Goal: Task Accomplishment & Management: Complete application form

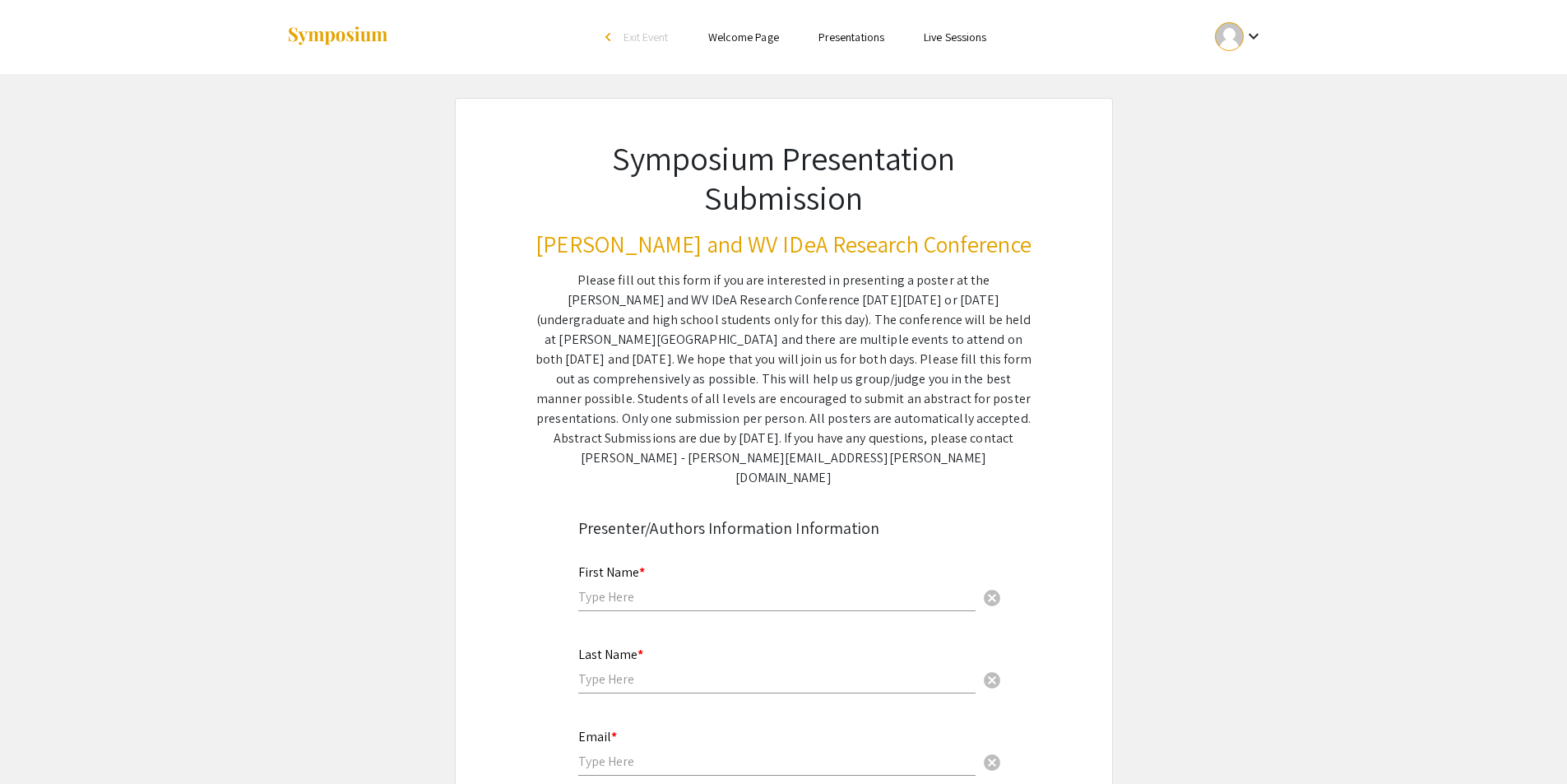
click at [684, 588] on input "text" at bounding box center [777, 597] width 397 height 17
type input "[PERSON_NAME]"
type input "Du"
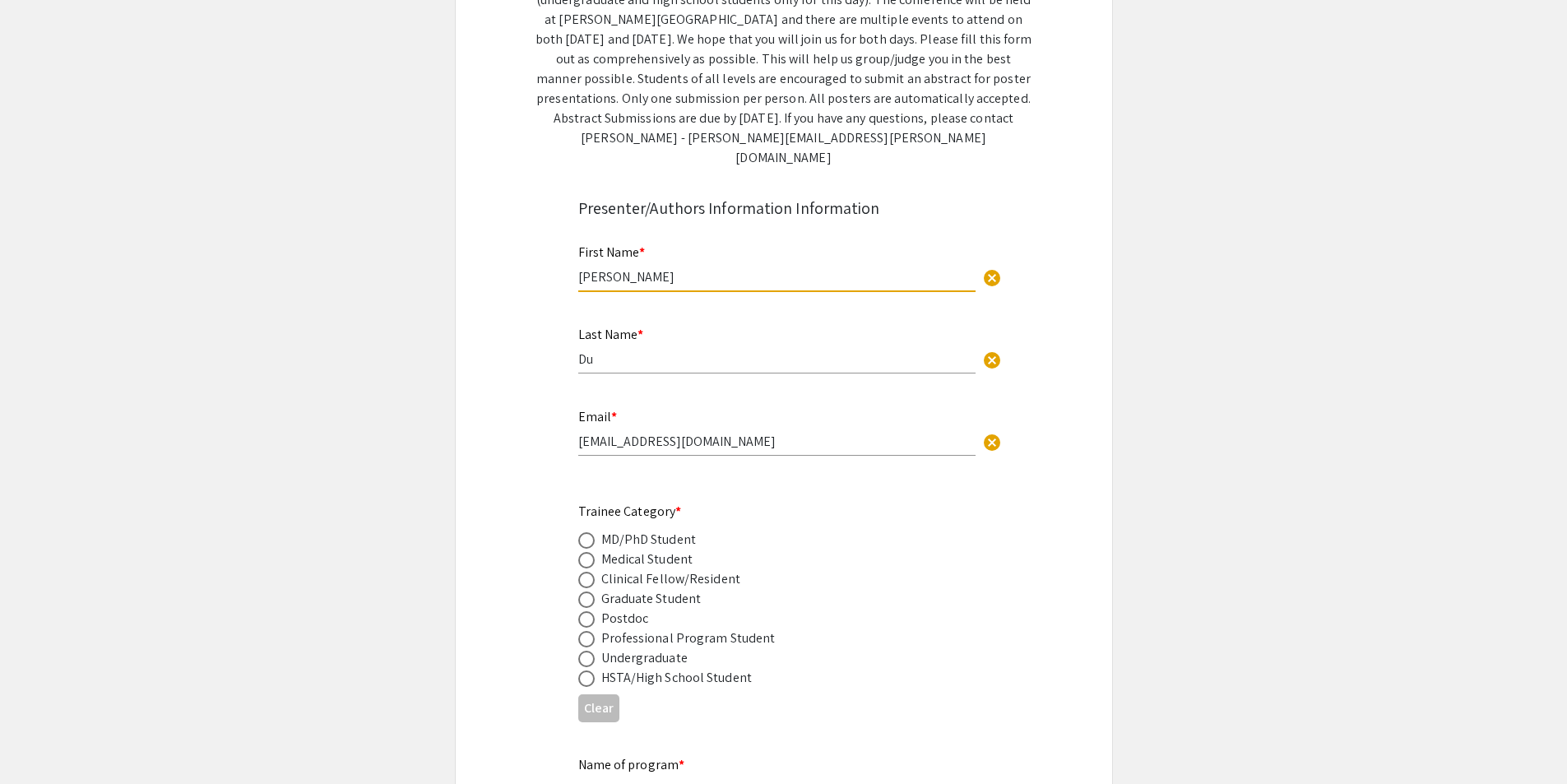
scroll to position [329, 0]
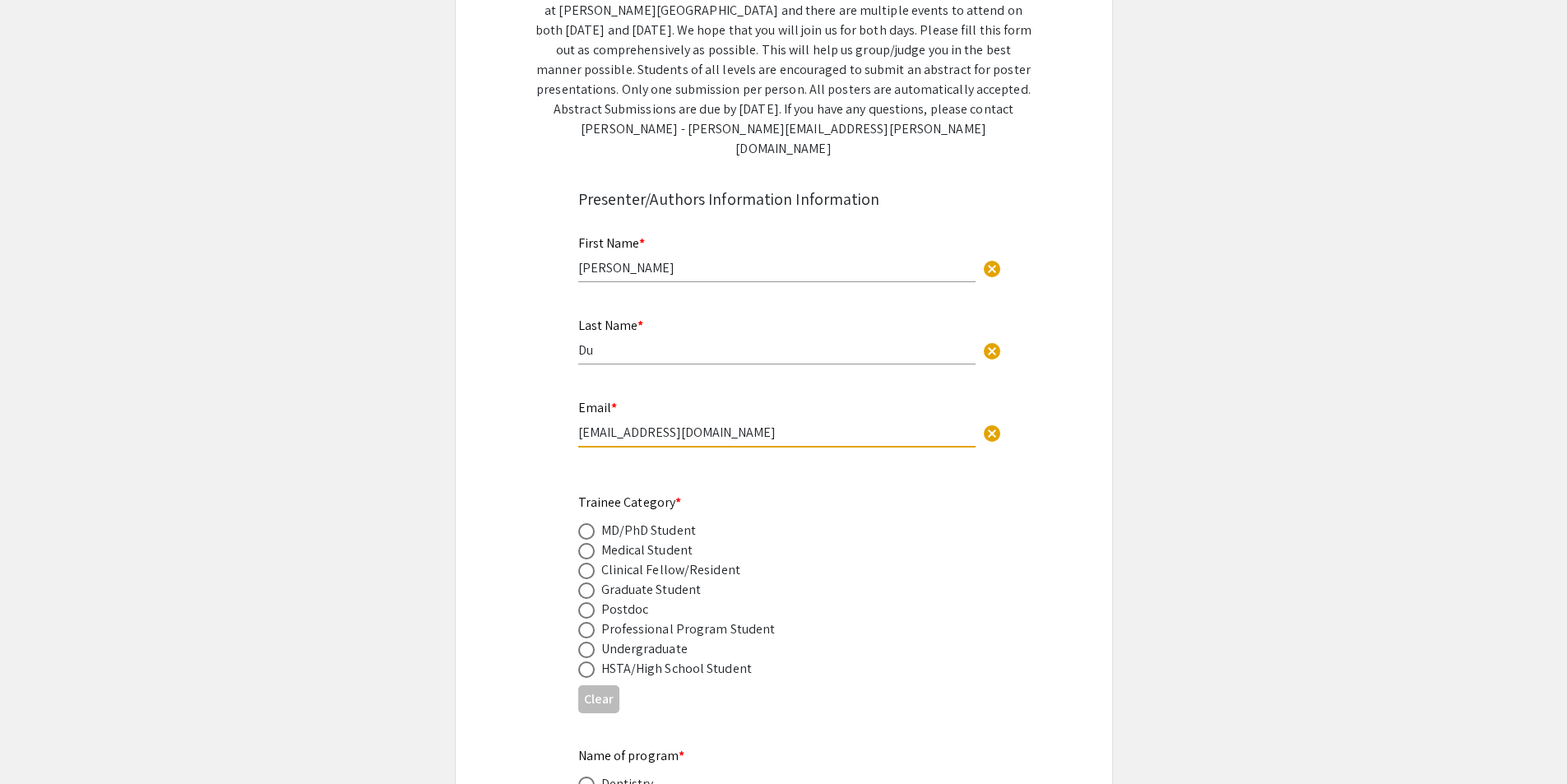
drag, startPoint x: 715, startPoint y: 413, endPoint x: 512, endPoint y: 432, distance: 203.9
type input "[EMAIL_ADDRESS][DOMAIN_NAME]"
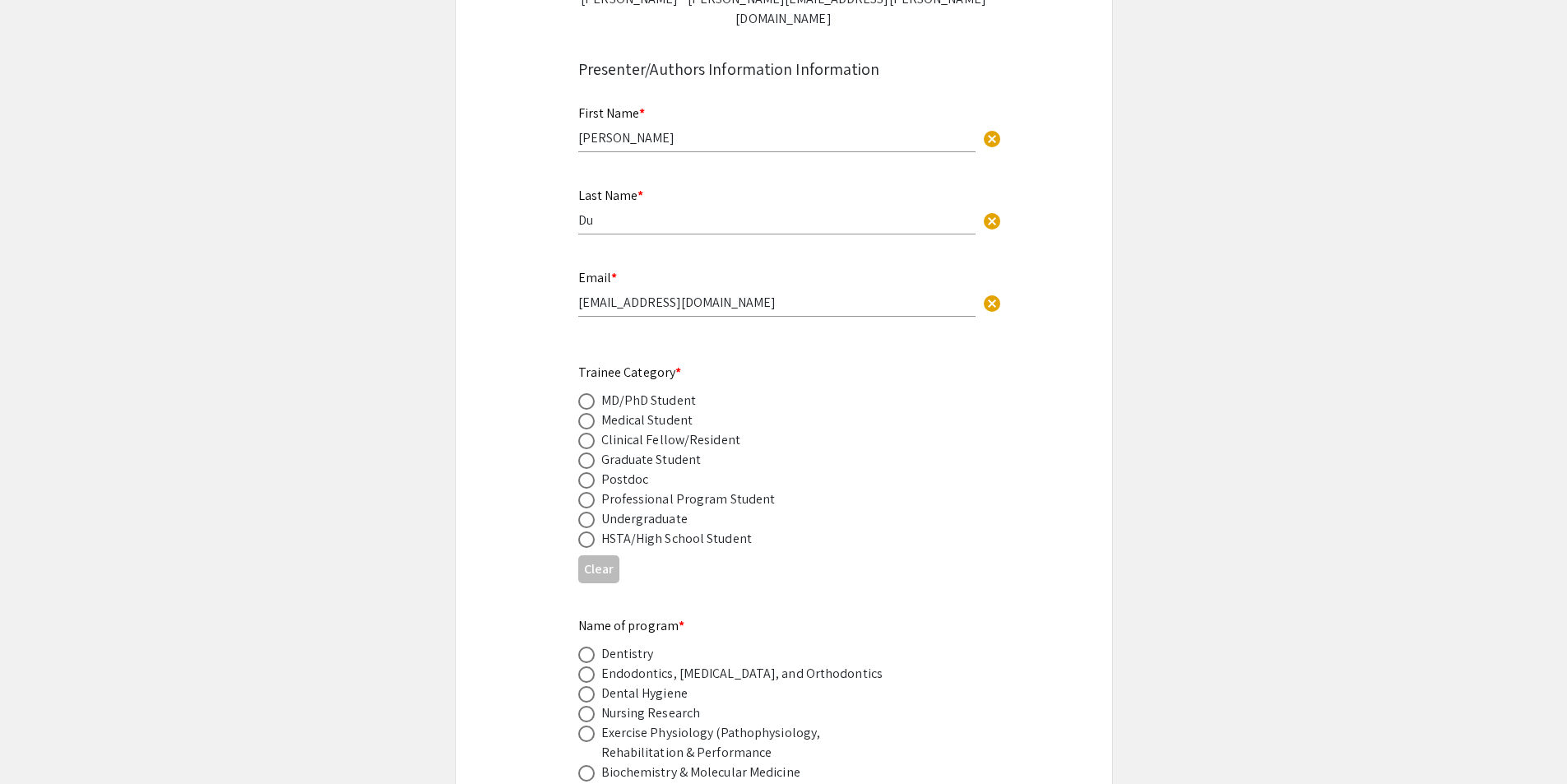
scroll to position [493, 0]
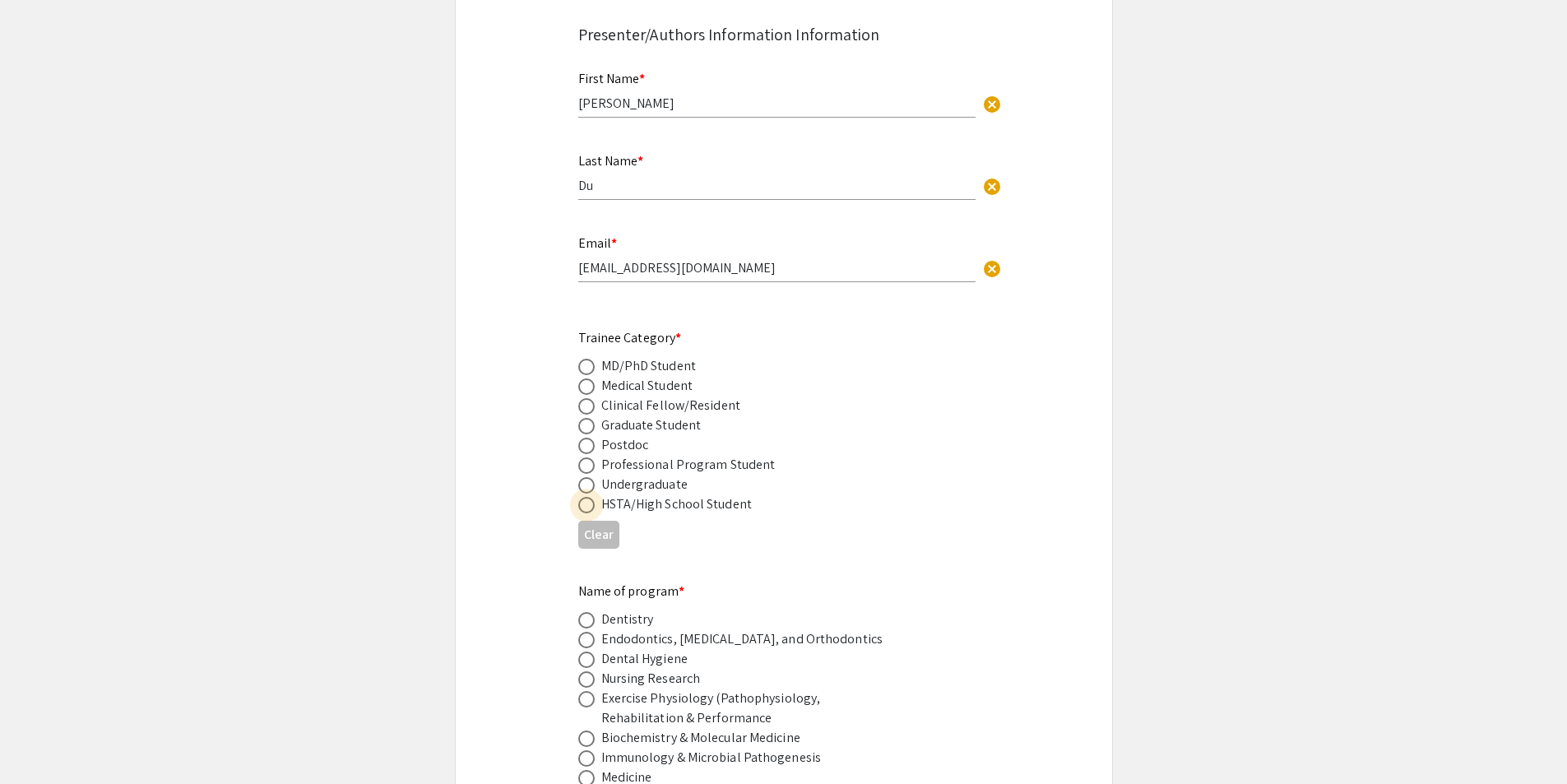
click at [585, 497] on span at bounding box center [587, 505] width 17 height 17
click at [585, 497] on input "radio" at bounding box center [587, 505] width 17 height 17
radio input "true"
click at [616, 494] on div "HSTA/High School Student" at bounding box center [676, 503] width 151 height 19
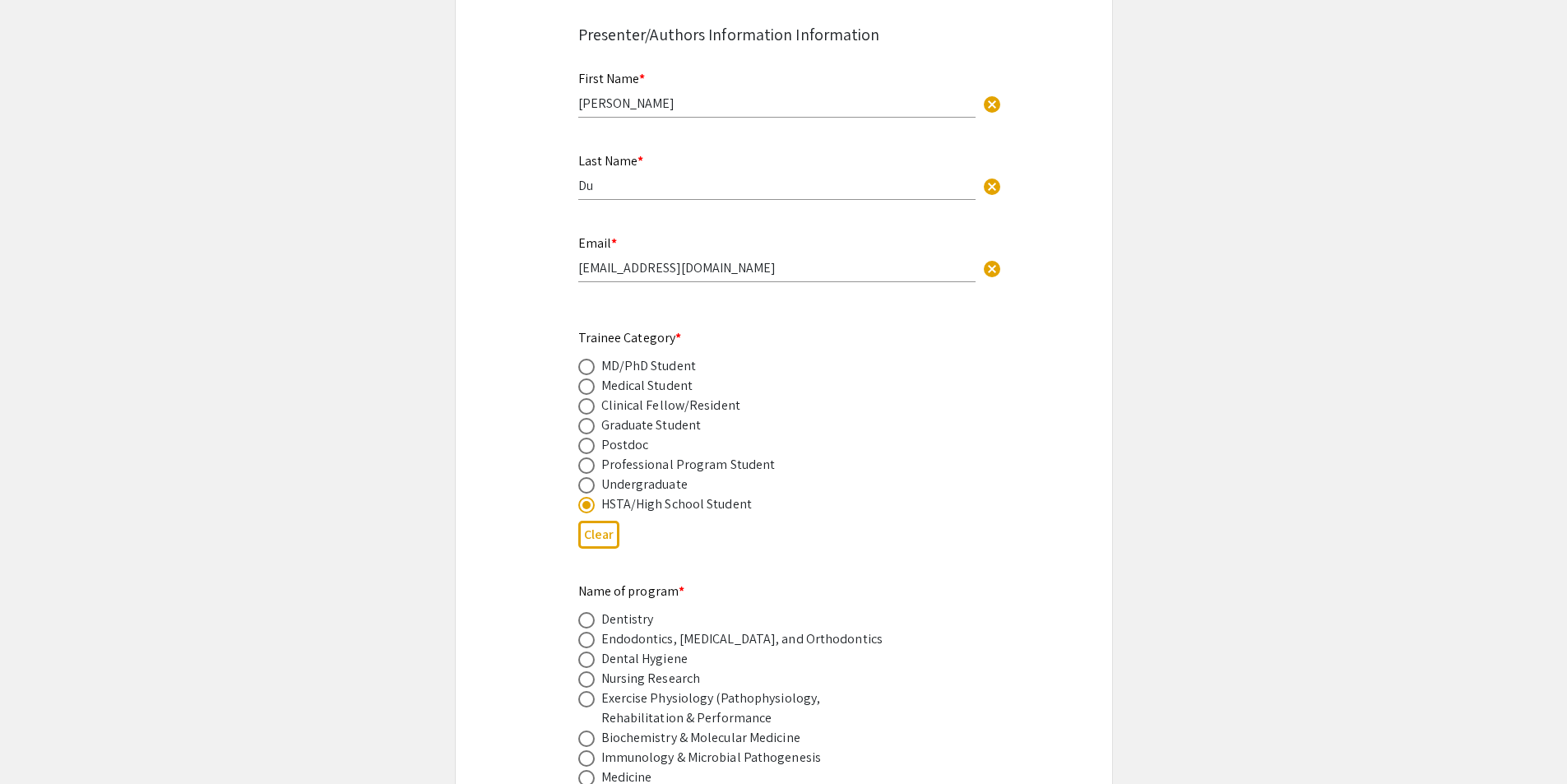
click at [665, 494] on div "HSTA/High School Student" at bounding box center [676, 503] width 151 height 19
click at [612, 494] on div "HSTA/High School Student" at bounding box center [676, 503] width 151 height 19
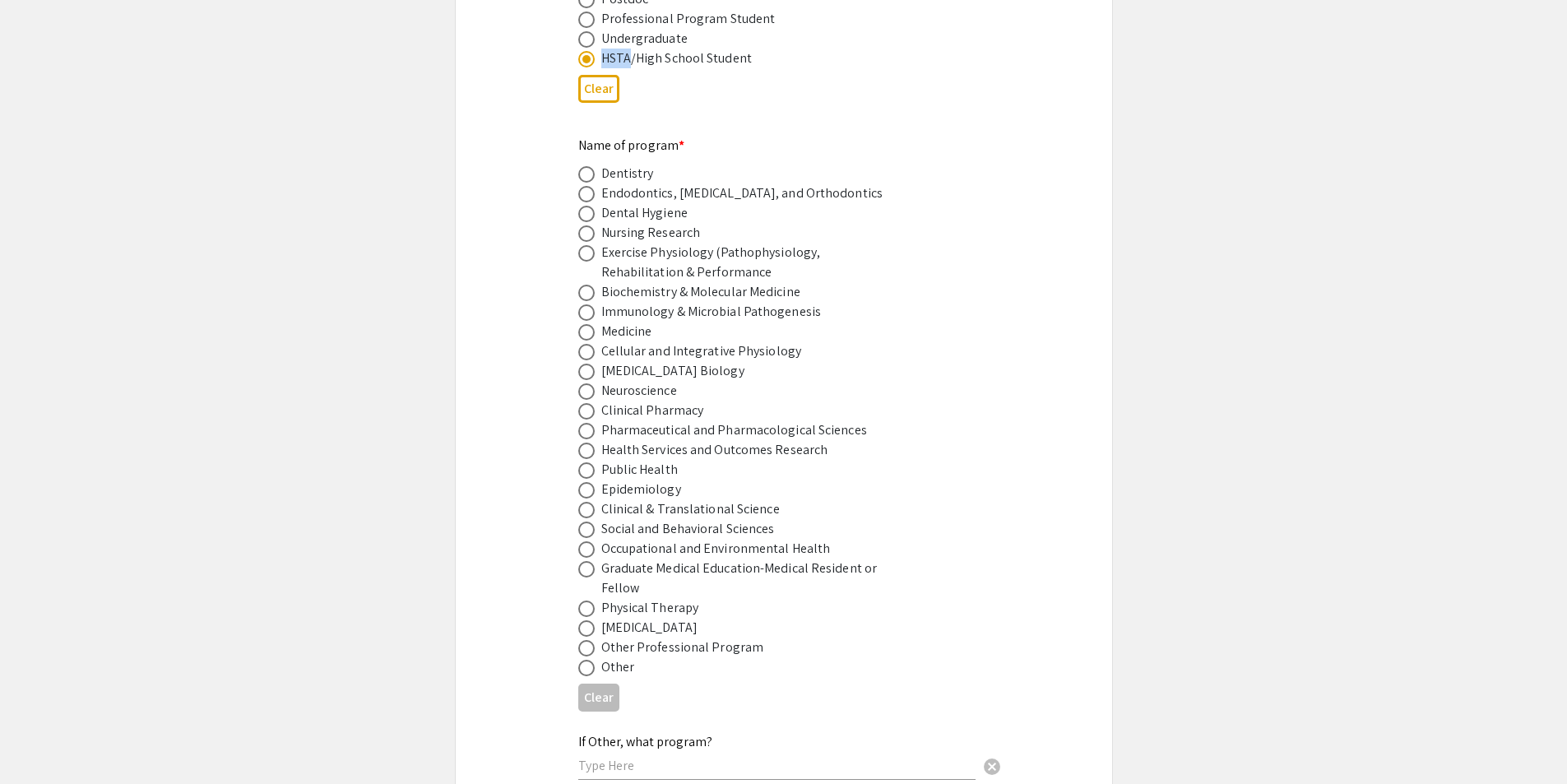
scroll to position [987, 0]
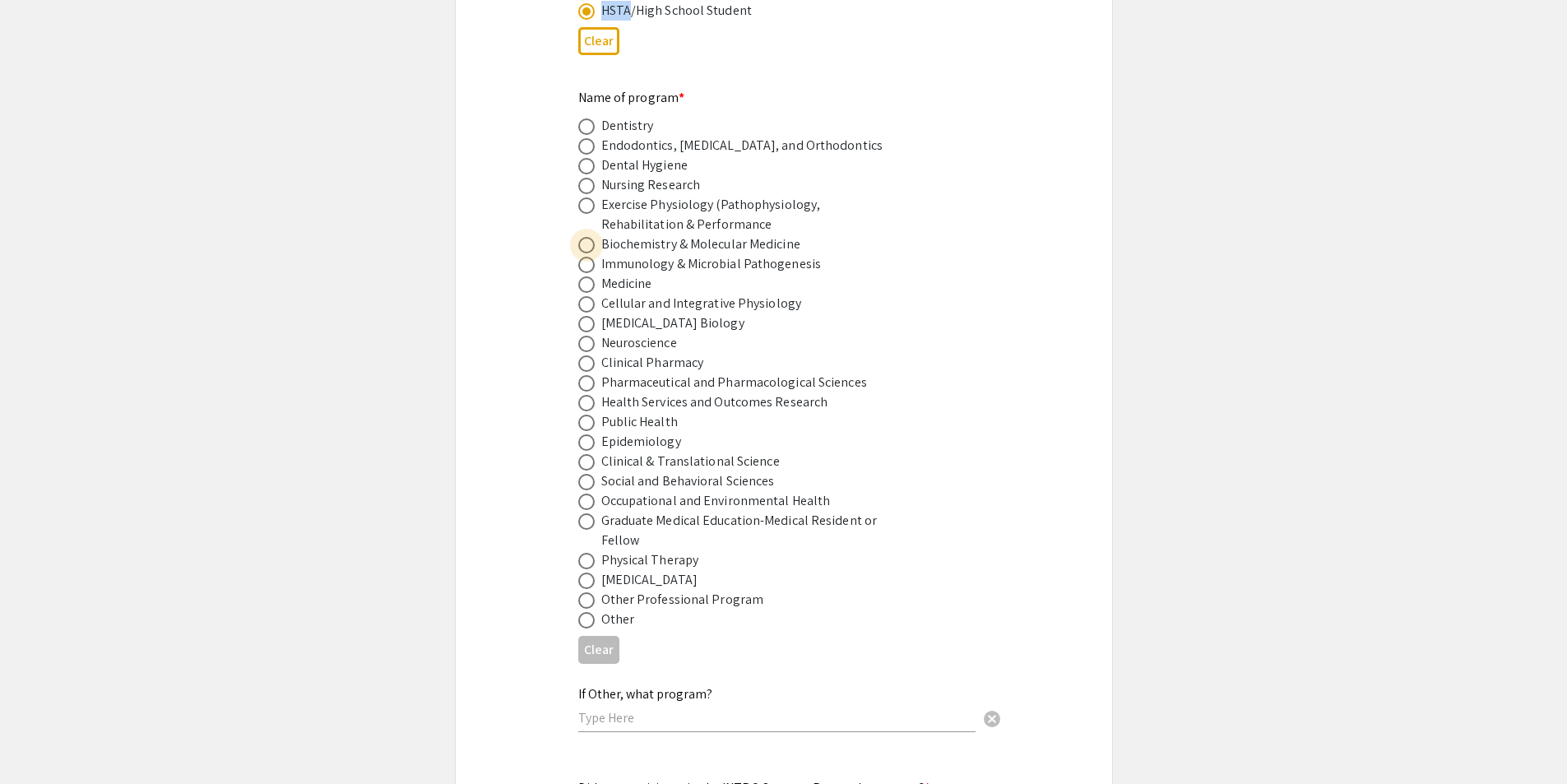
click at [589, 237] on span at bounding box center [587, 245] width 17 height 17
click at [589, 237] on input "radio" at bounding box center [587, 245] width 17 height 17
radio input "true"
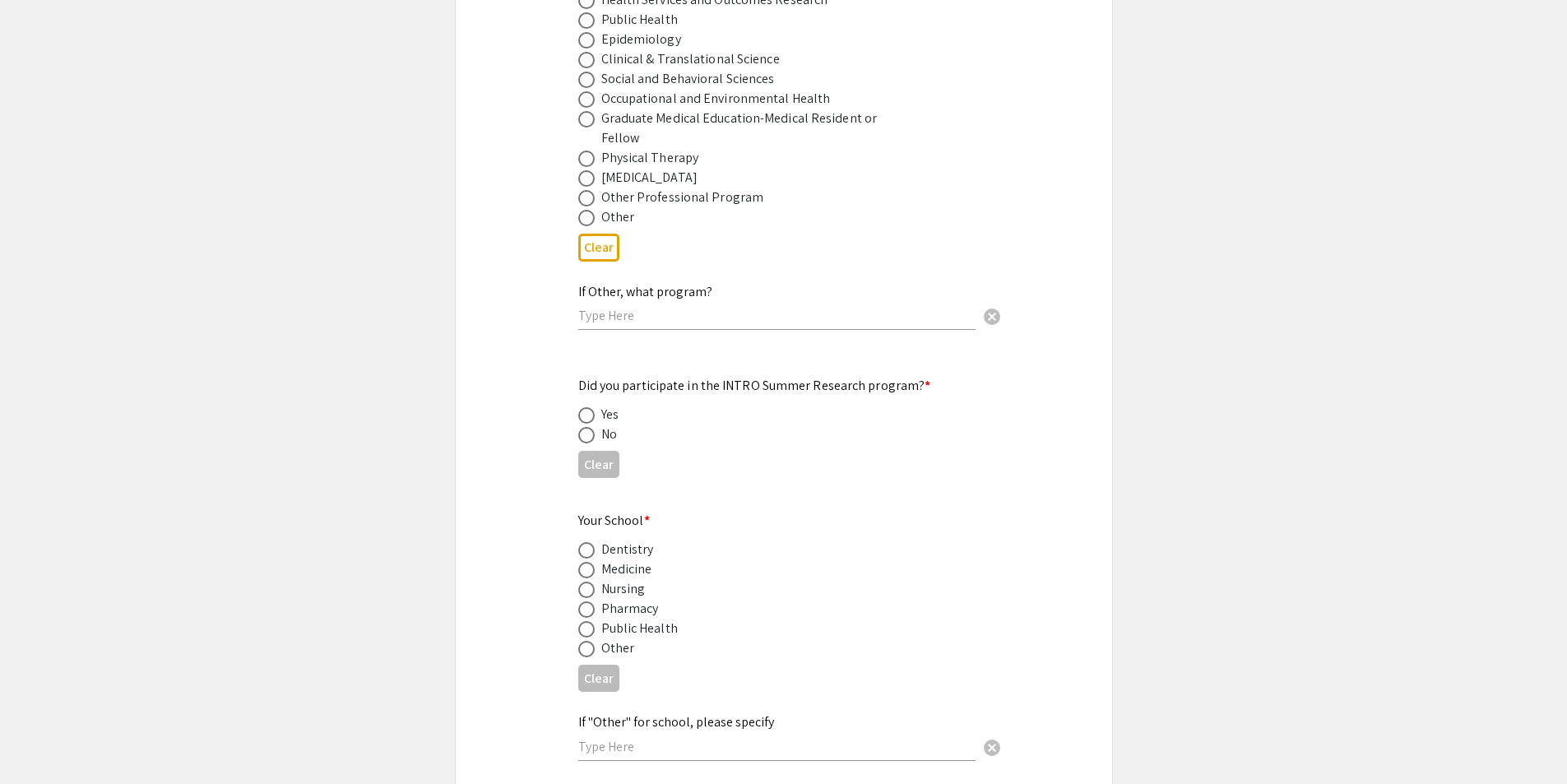
scroll to position [1480, 0]
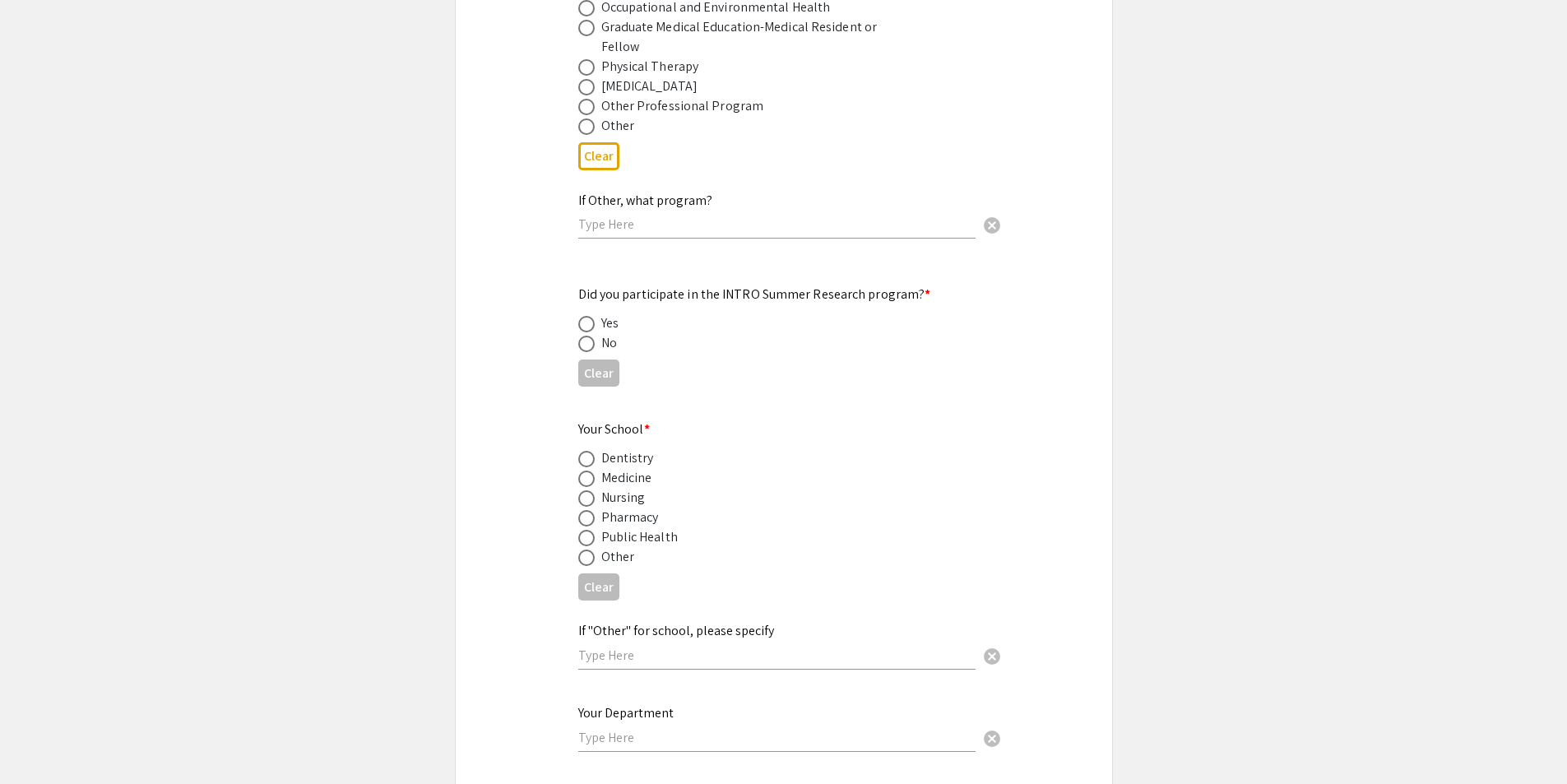
click at [589, 336] on span at bounding box center [587, 344] width 17 height 17
click at [589, 336] on input "radio" at bounding box center [587, 344] width 17 height 17
radio input "true"
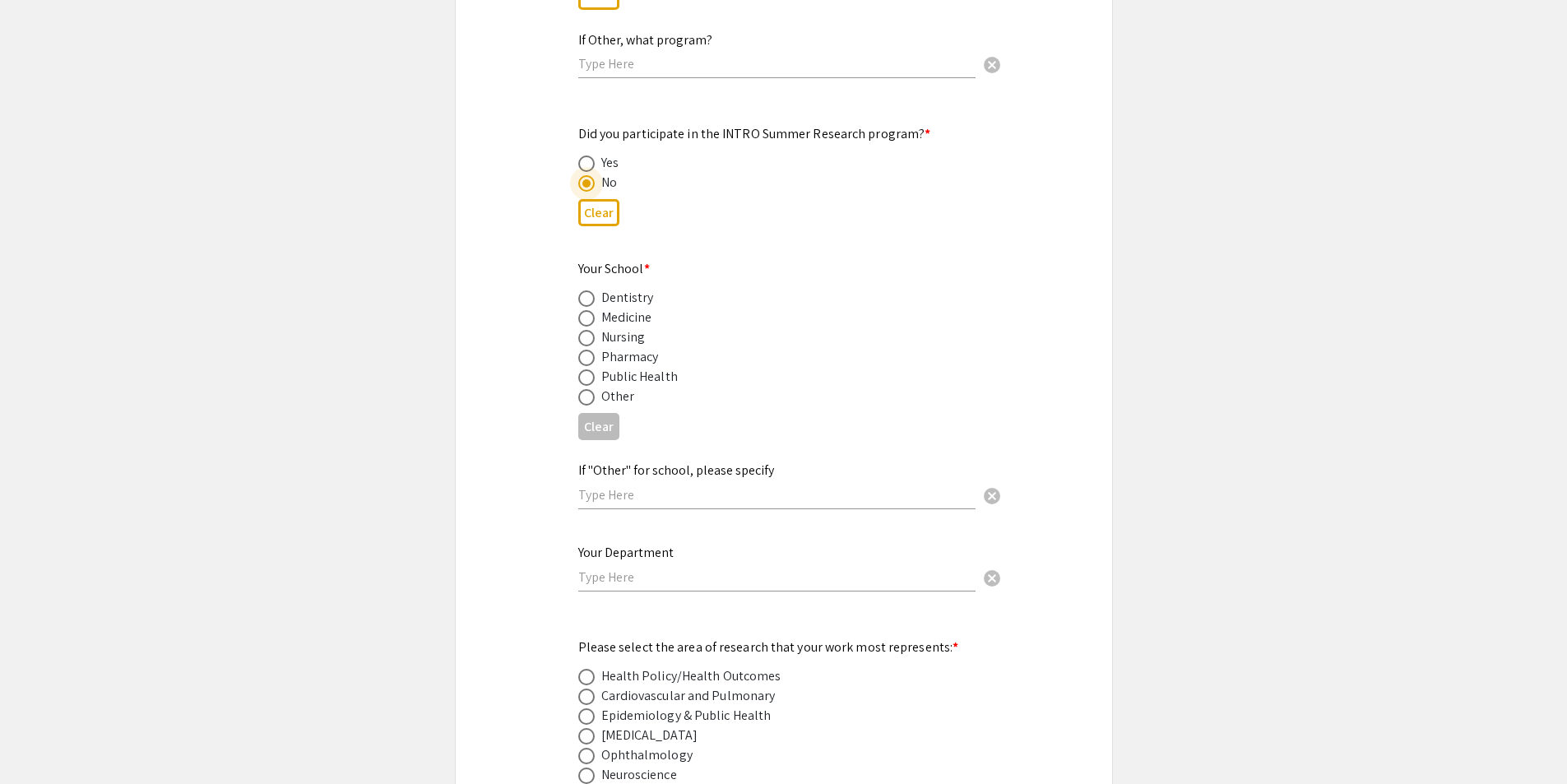
scroll to position [1645, 0]
click at [590, 306] on span at bounding box center [587, 314] width 17 height 17
click at [590, 306] on input "radio" at bounding box center [587, 314] width 17 height 17
radio input "true"
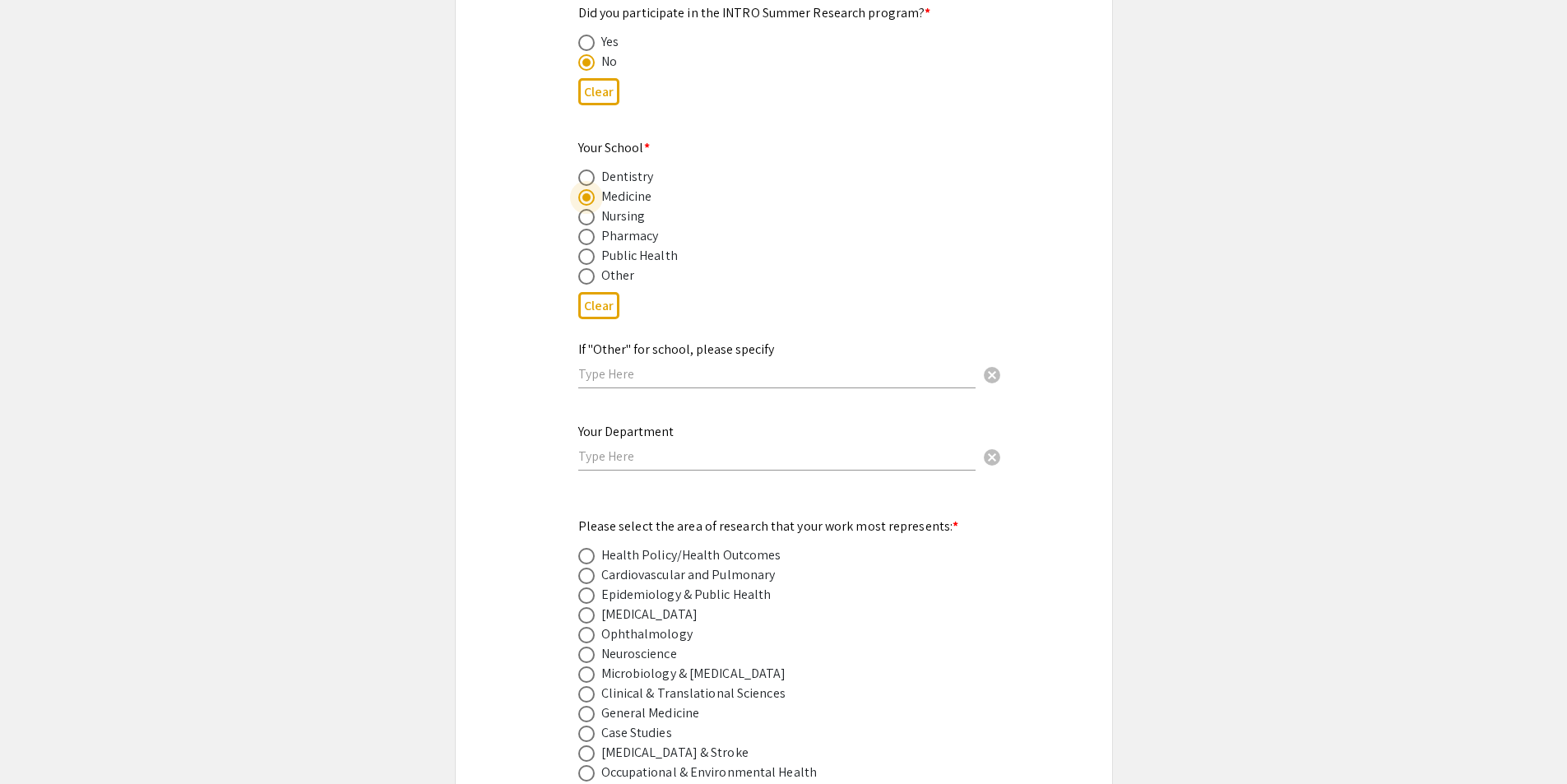
scroll to position [1809, 0]
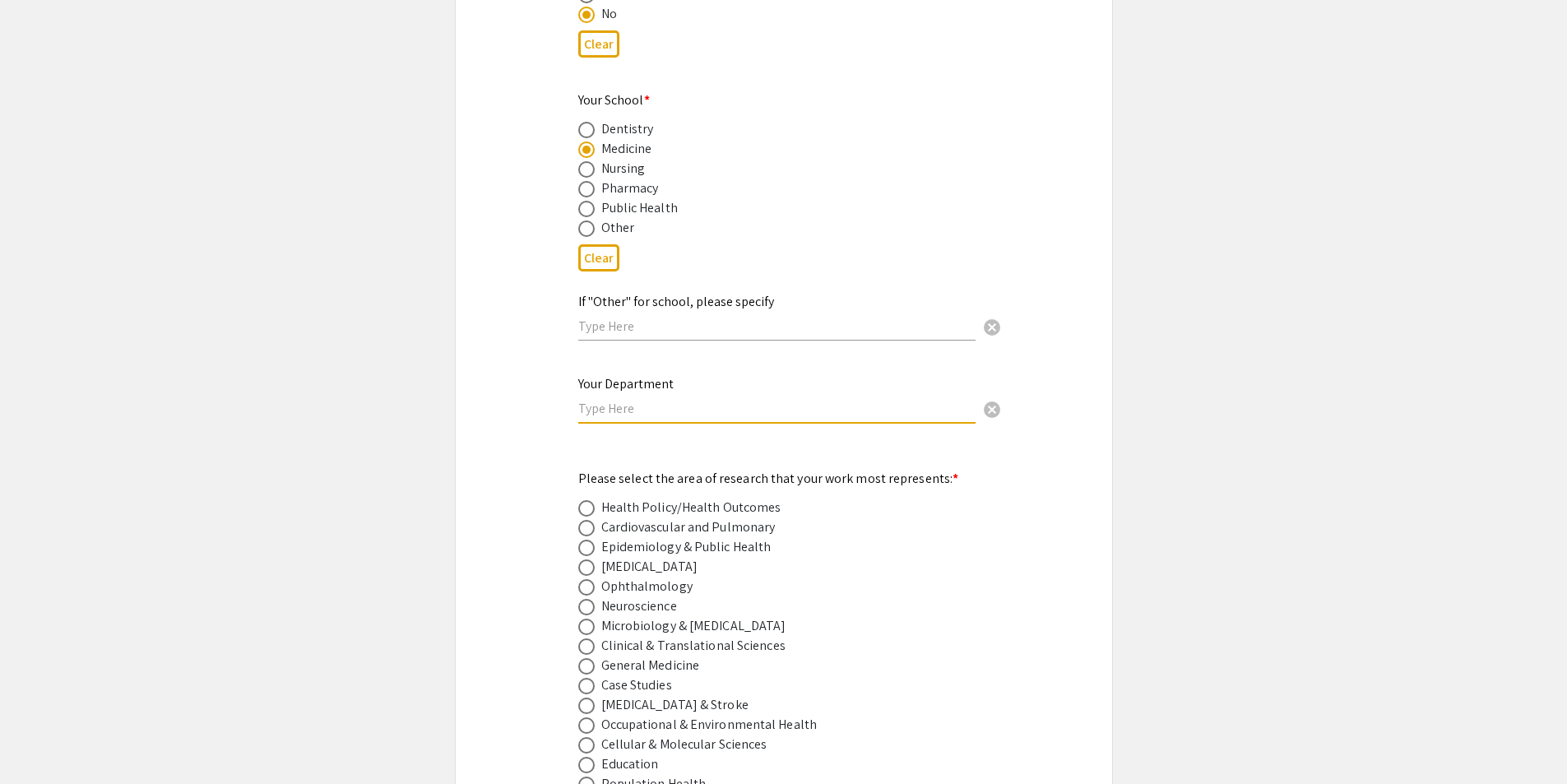
click at [636, 400] on input "text" at bounding box center [777, 408] width 397 height 17
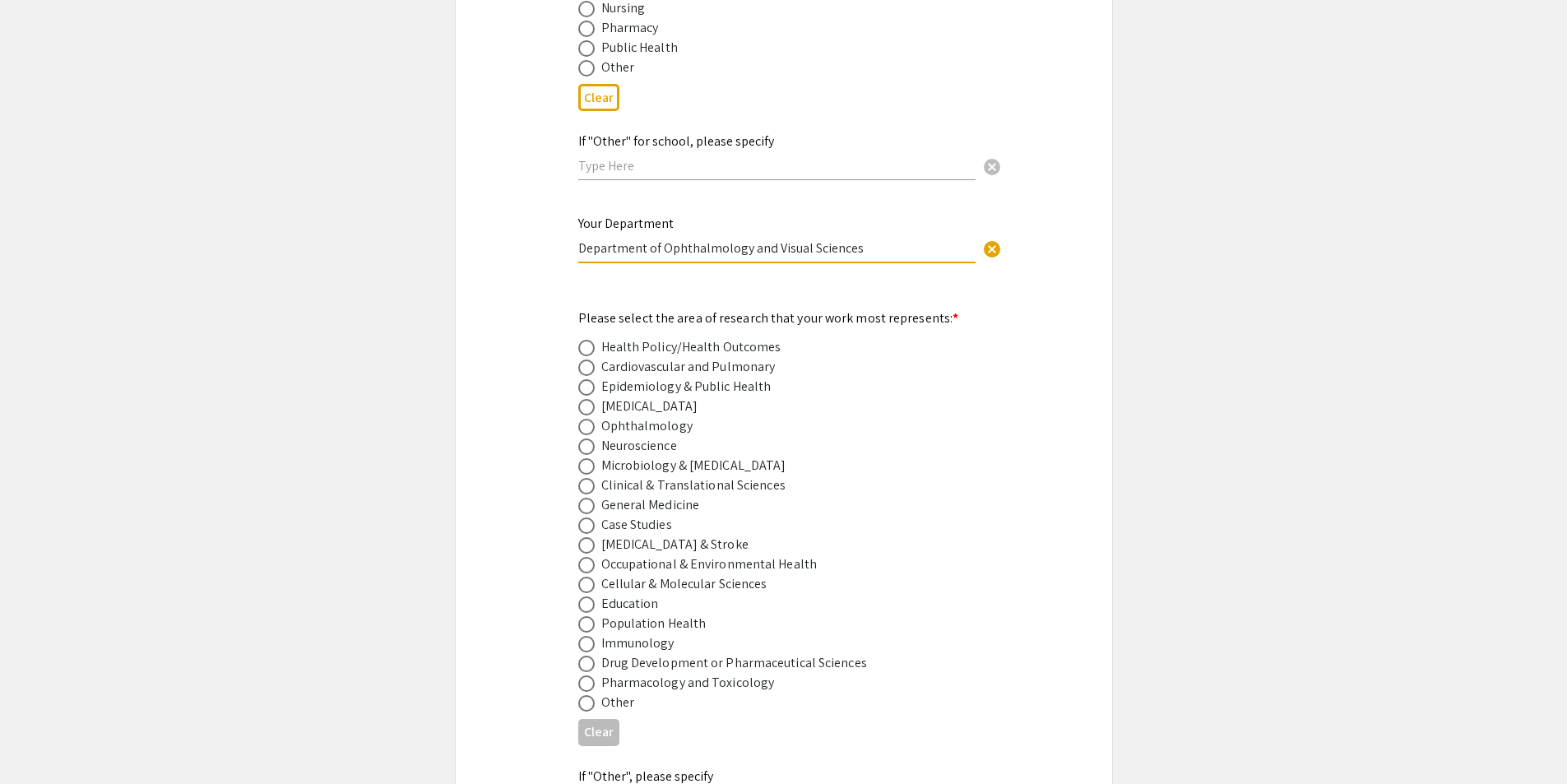
scroll to position [1973, 0]
type input "Department of Ophthalmology and Visual Sciences"
click at [654, 305] on mat-label "Please select the area of research that your work most represents: *" at bounding box center [769, 314] width 381 height 17
click at [582, 415] on span at bounding box center [587, 423] width 17 height 17
click at [582, 415] on input "radio" at bounding box center [587, 423] width 17 height 17
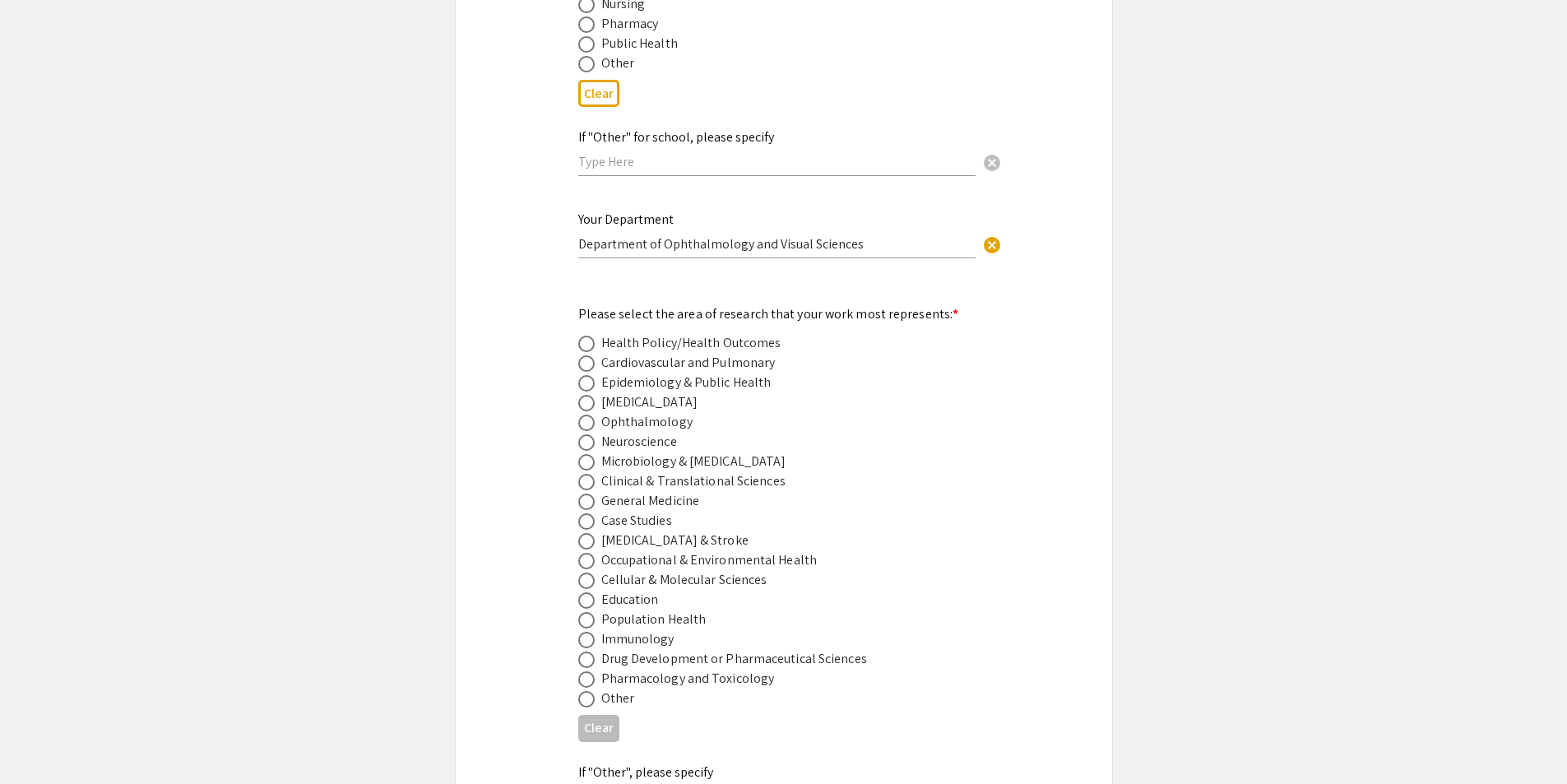
radio input "true"
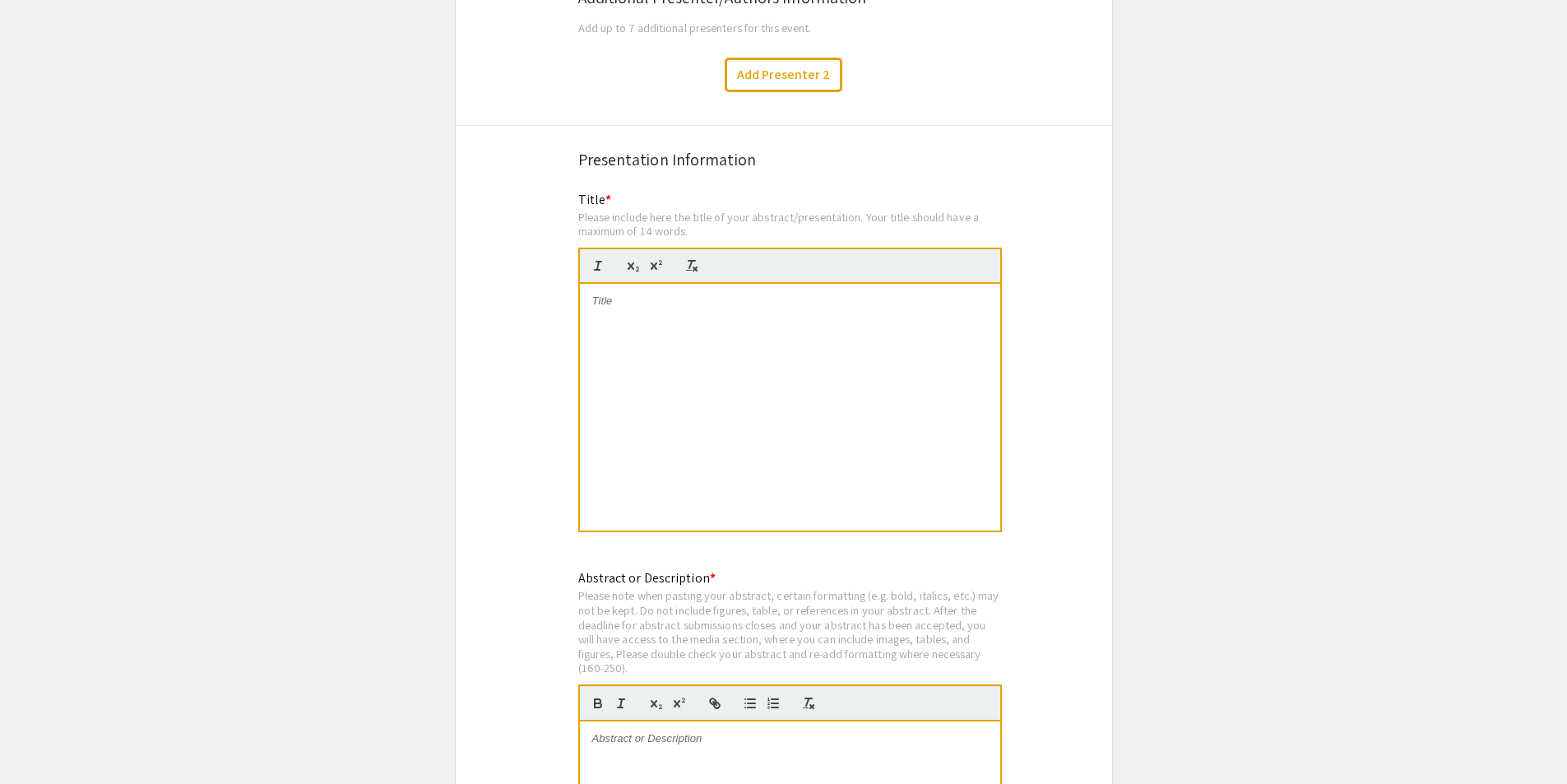
scroll to position [2878, 0]
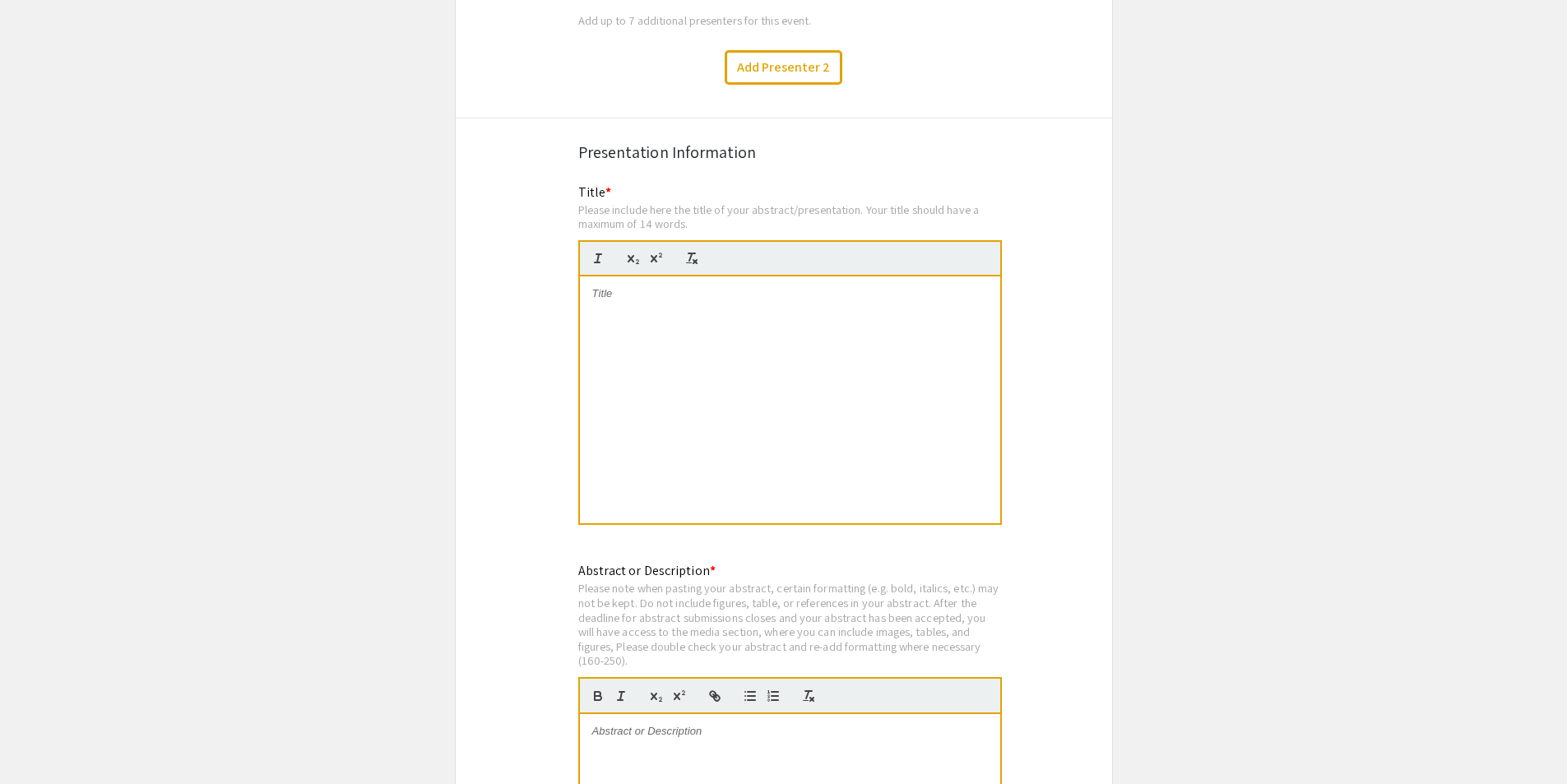
click at [681, 308] on div at bounding box center [790, 400] width 421 height 247
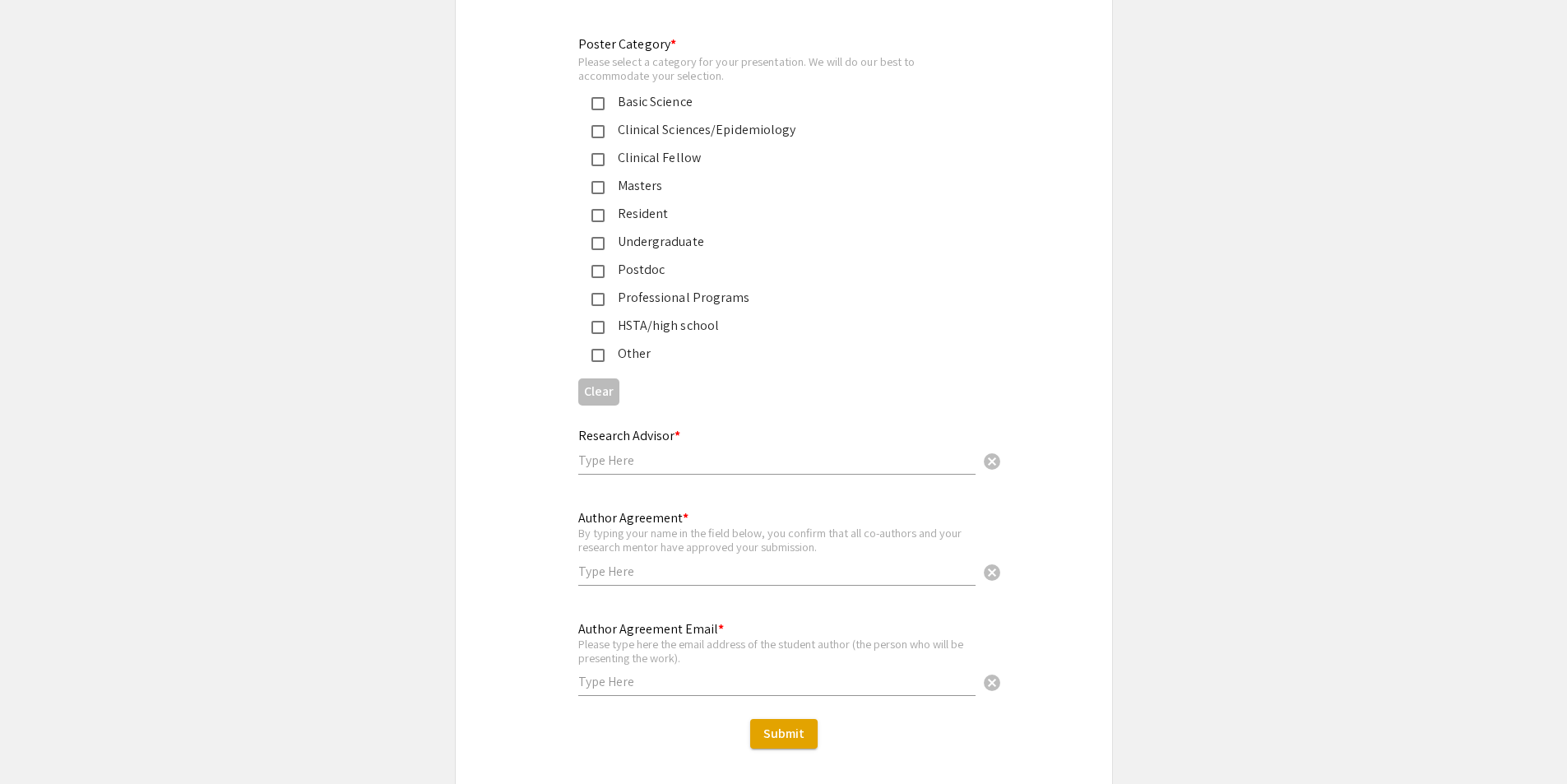
scroll to position [3865, 0]
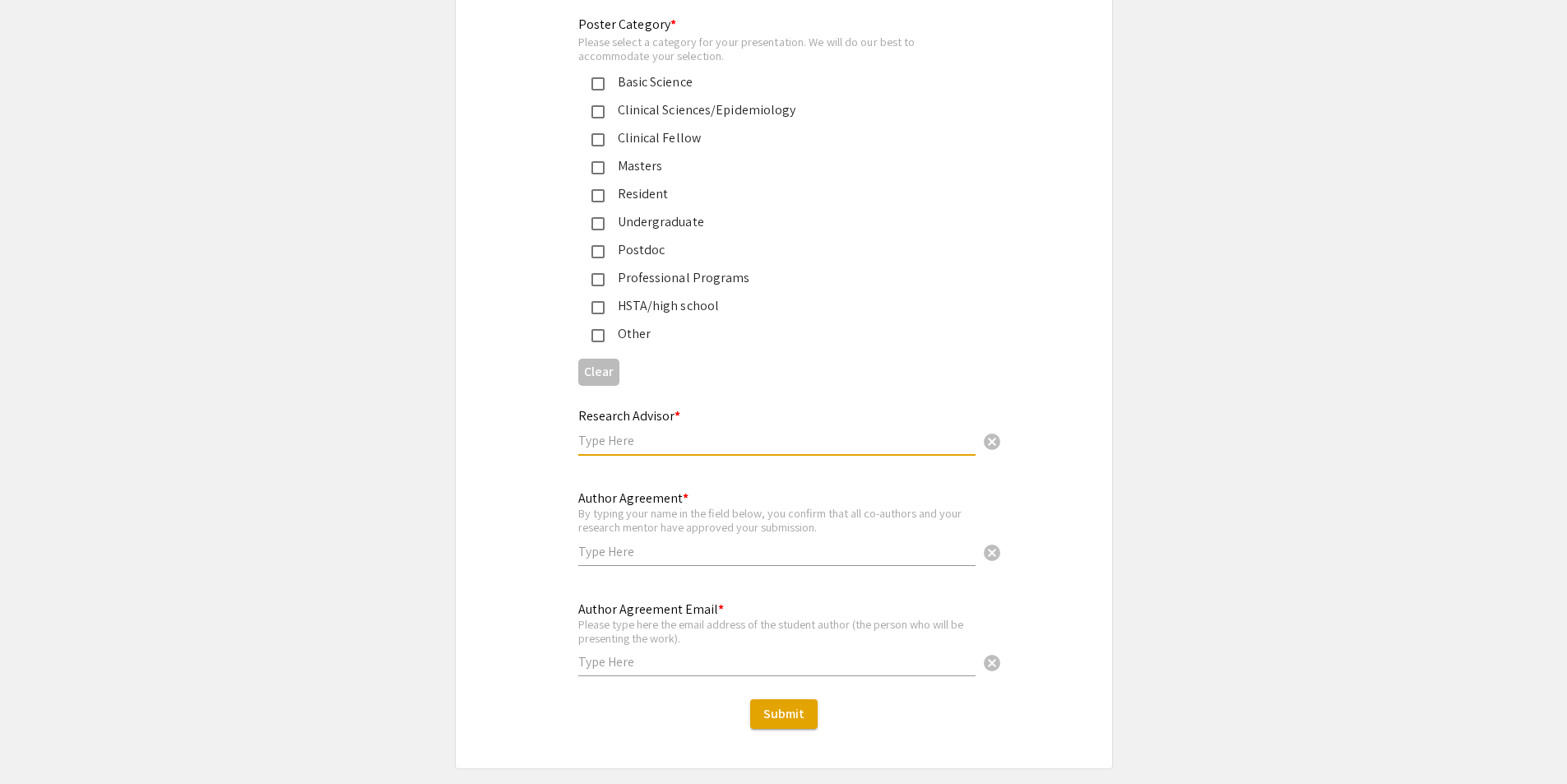
click at [816, 432] on input "text" at bounding box center [777, 440] width 397 height 17
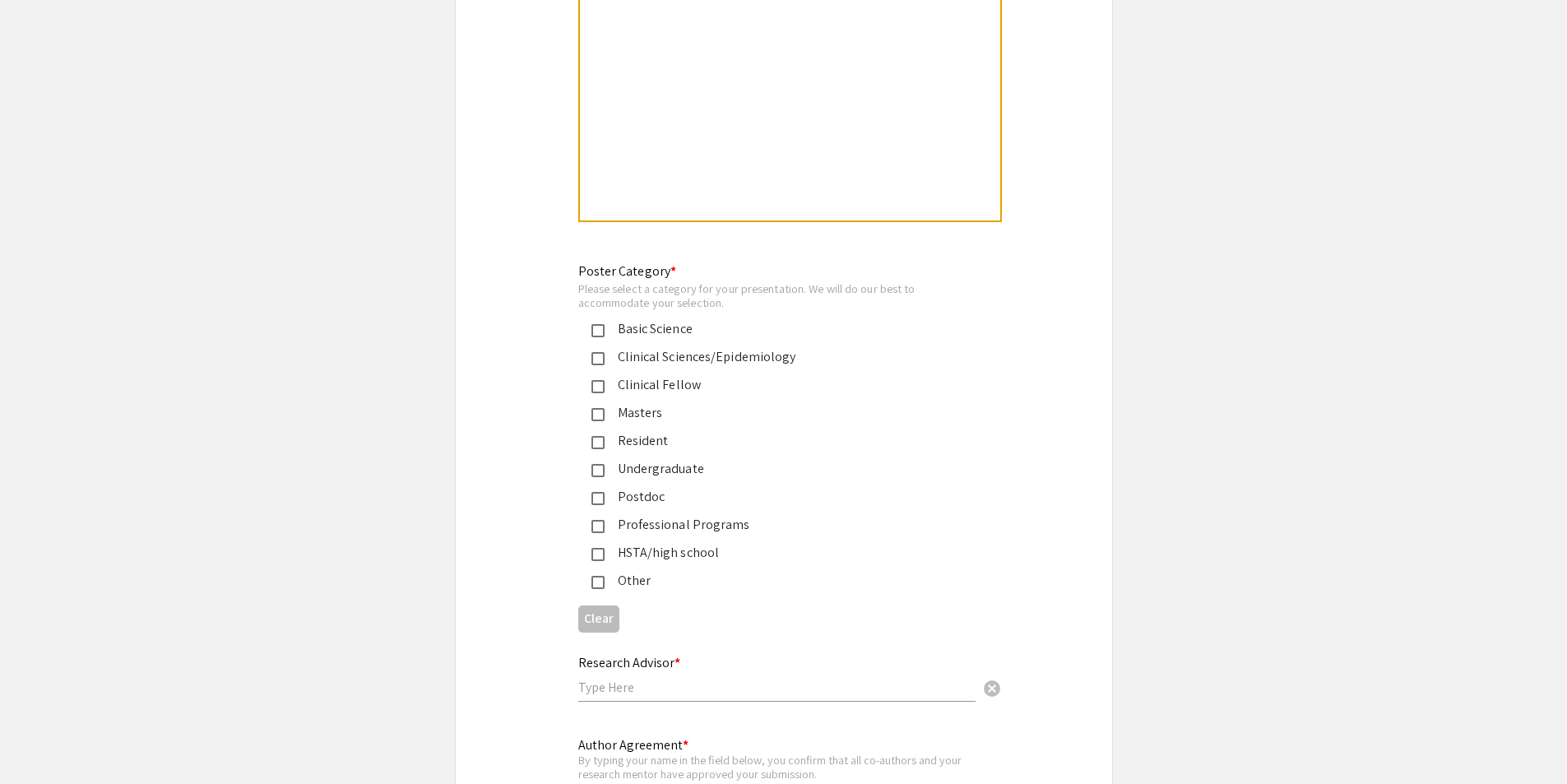
drag, startPoint x: 790, startPoint y: 433, endPoint x: 491, endPoint y: 488, distance: 304.0
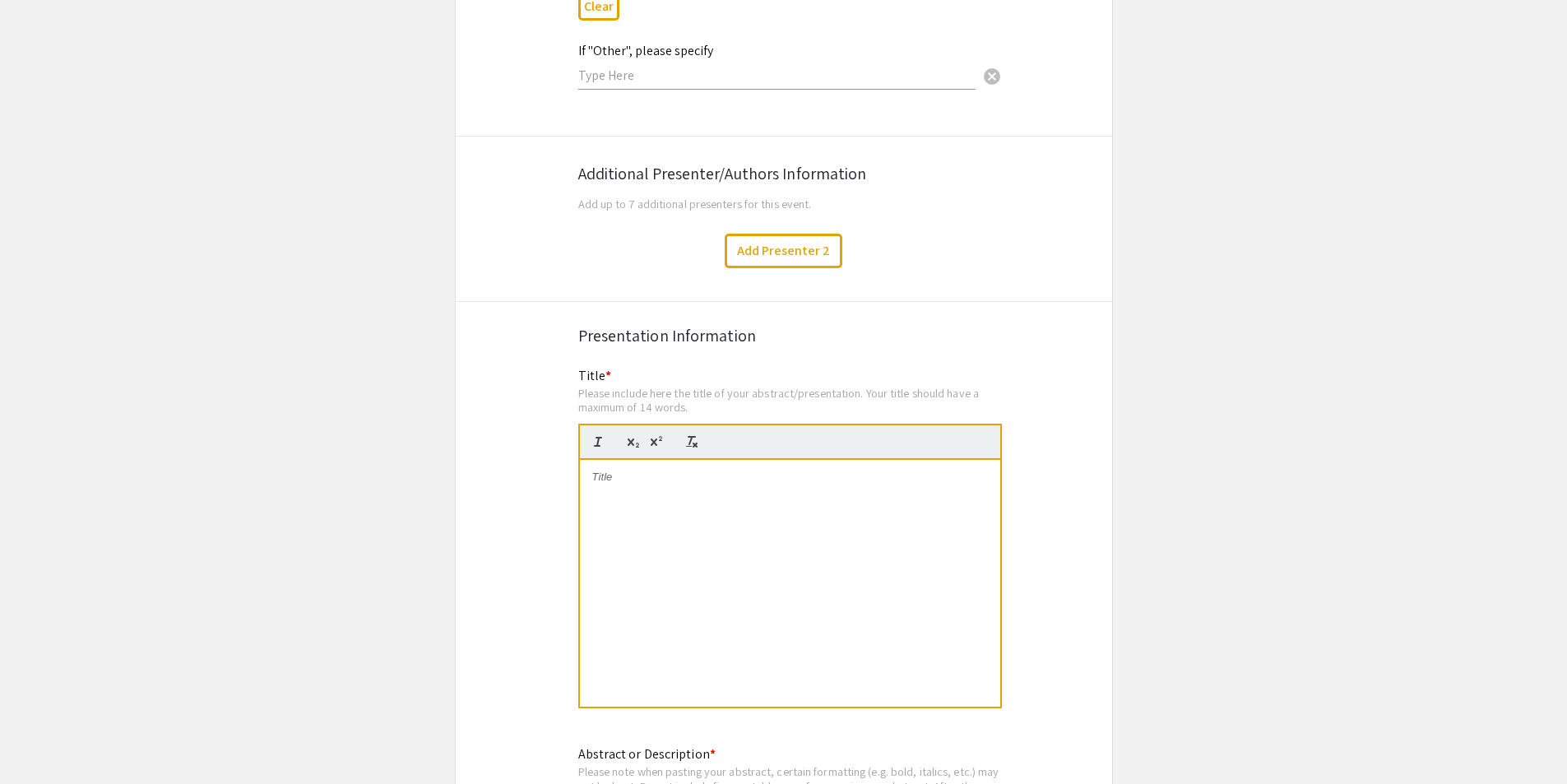
scroll to position [2632, 0]
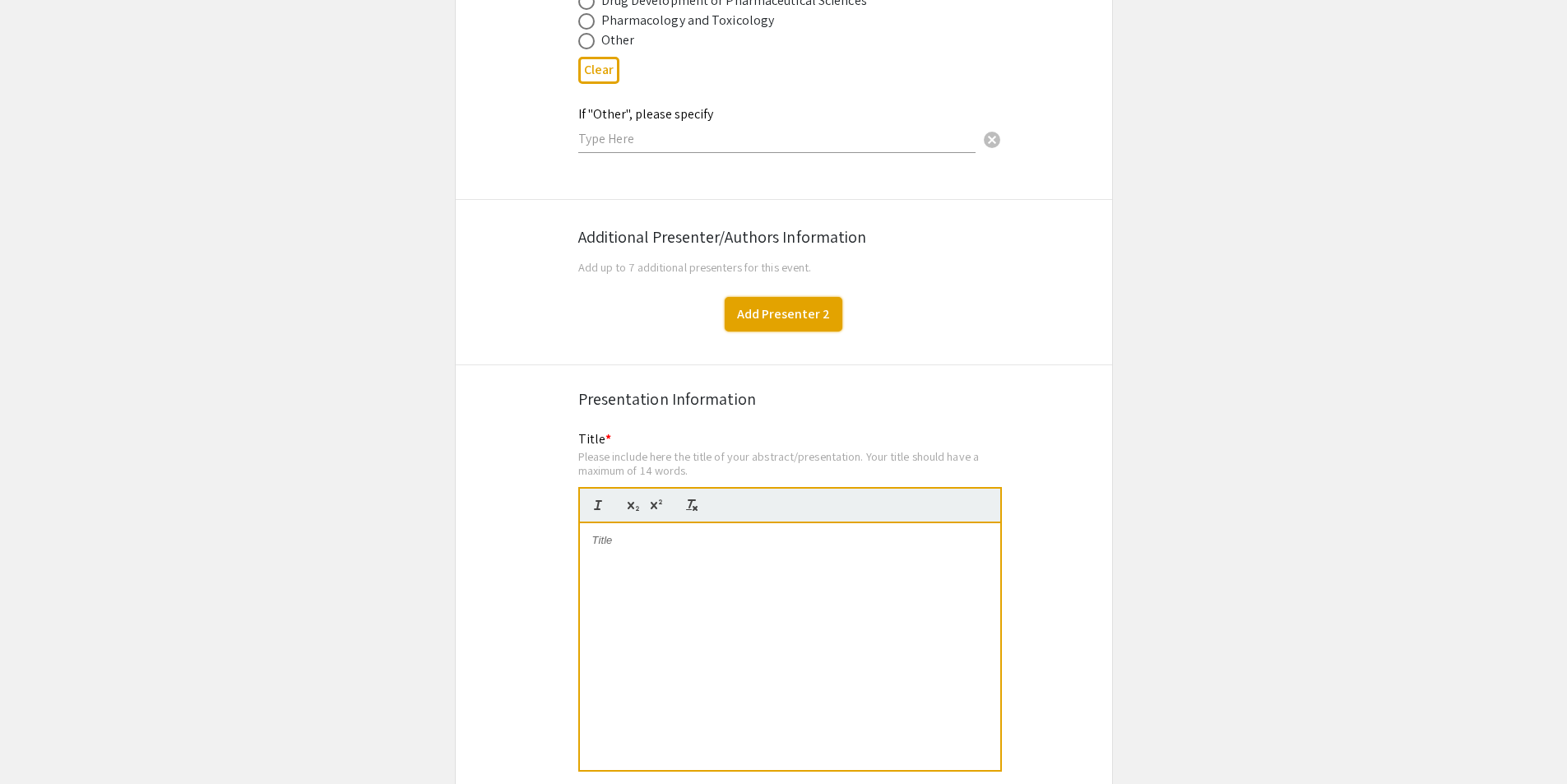
click at [784, 297] on button "Add Presenter 2" at bounding box center [784, 314] width 118 height 35
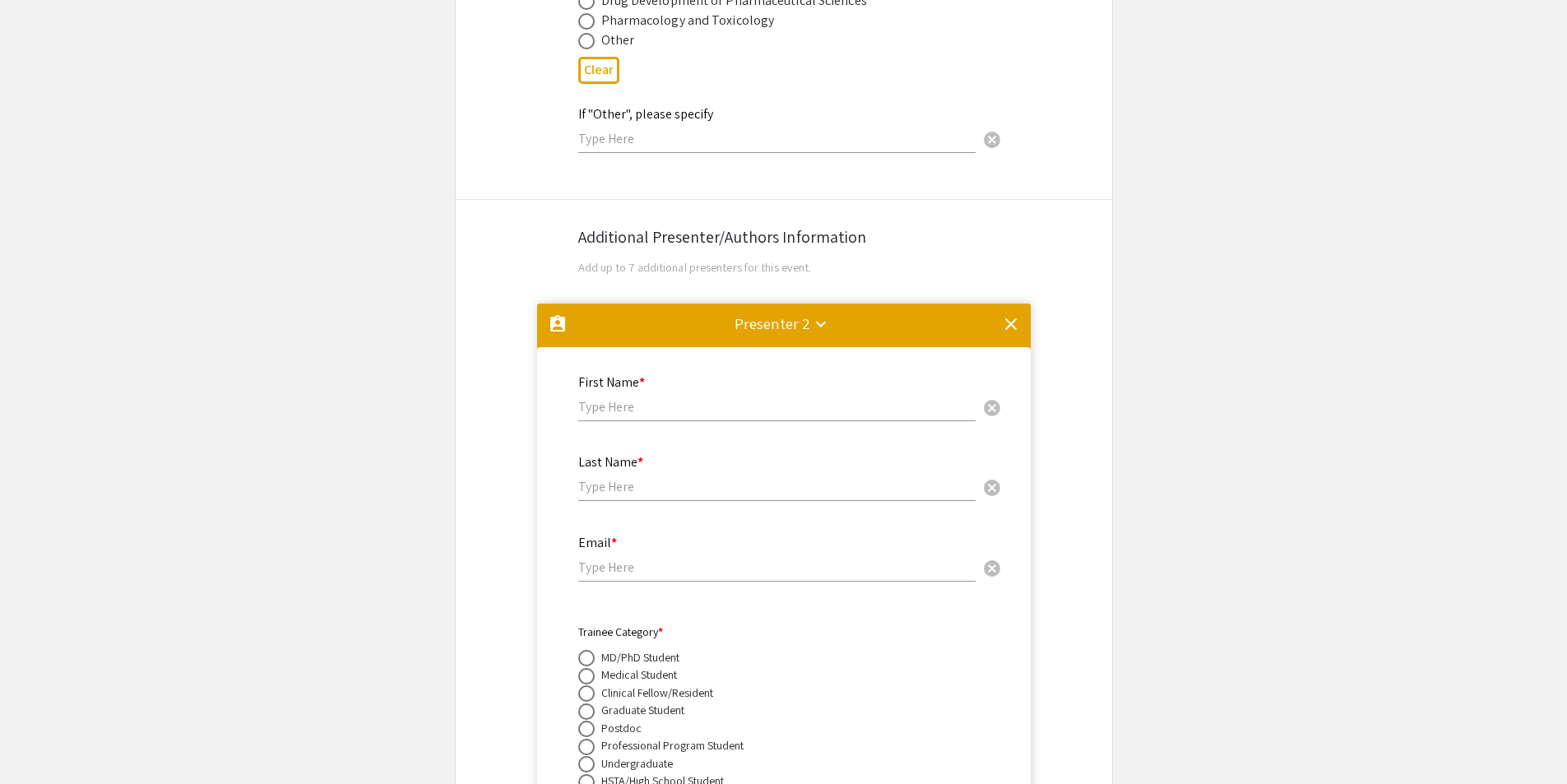
scroll to position [2915, 0]
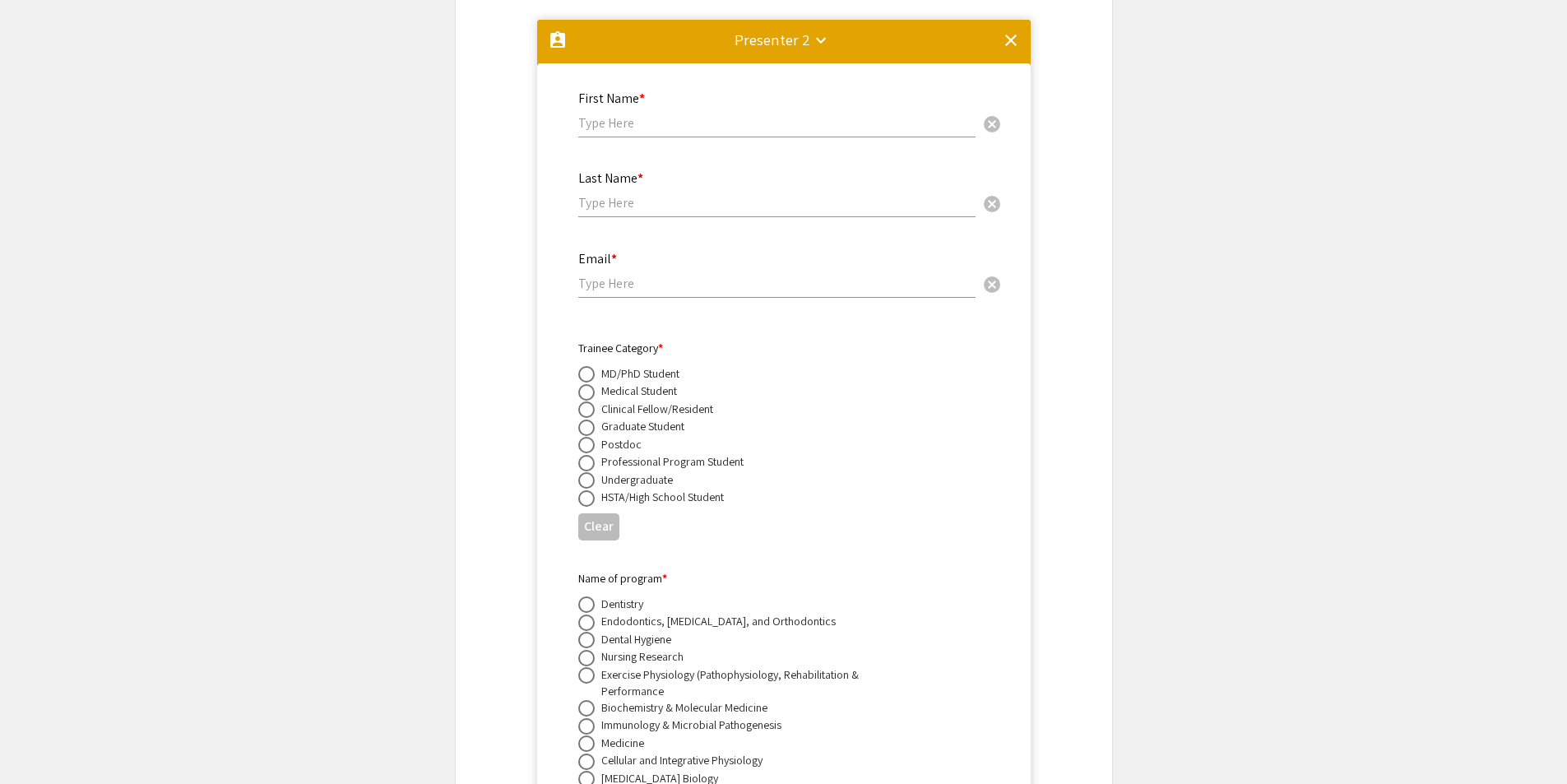
click at [718, 115] on input "text" at bounding box center [777, 123] width 397 height 17
paste input "[PERSON_NAME]"
drag, startPoint x: 713, startPoint y: 105, endPoint x: 625, endPoint y: 99, distance: 88.2
click at [625, 115] on input "[PERSON_NAME]" at bounding box center [777, 123] width 397 height 17
type input "[PERSON_NAME]"
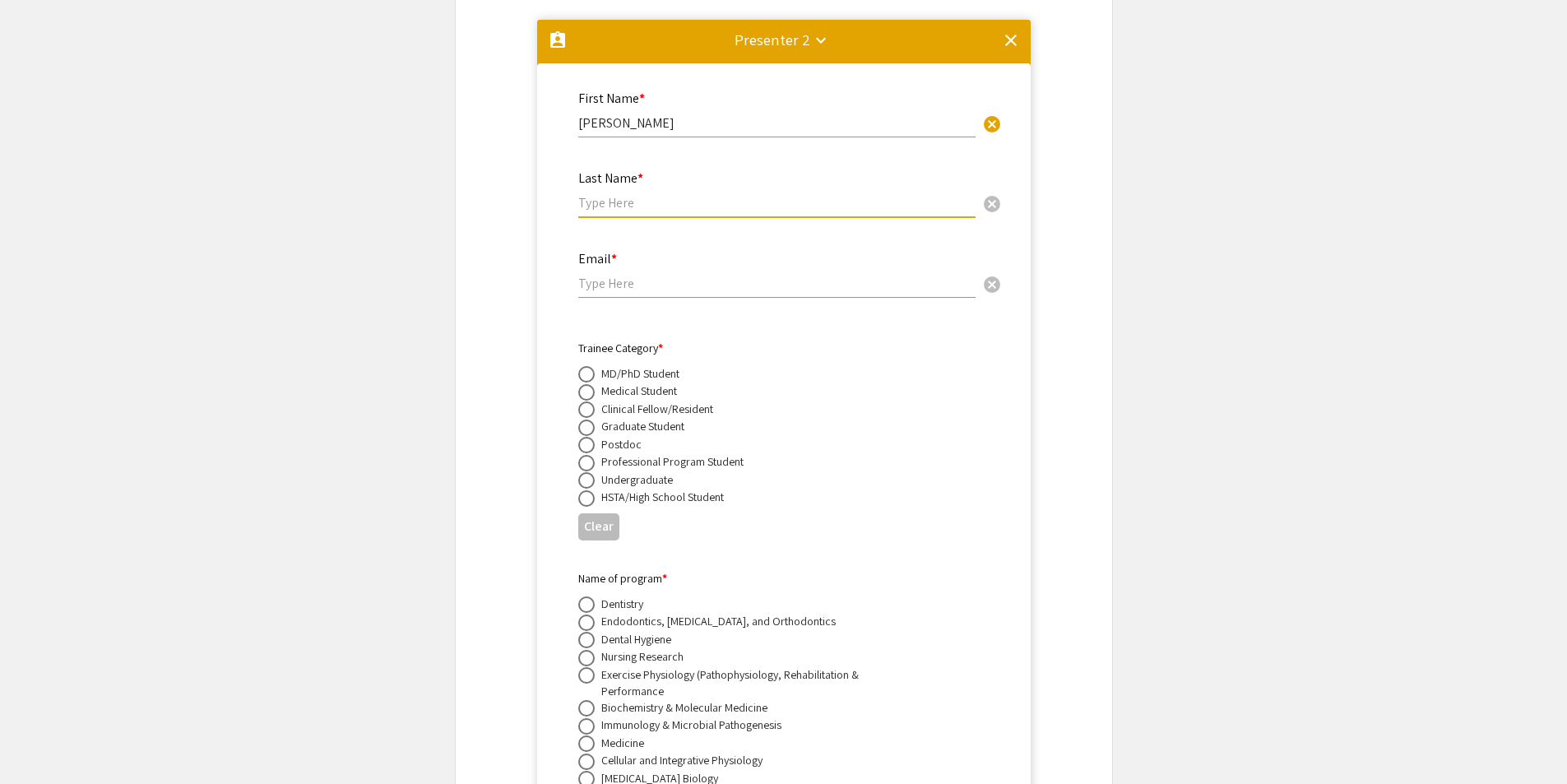
click at [635, 194] on input "text" at bounding box center [777, 202] width 397 height 17
paste input "[PERSON_NAME]"
type input "[PERSON_NAME]"
drag, startPoint x: 632, startPoint y: 262, endPoint x: 939, endPoint y: 94, distance: 350.0
click at [632, 275] on input "email" at bounding box center [777, 283] width 397 height 17
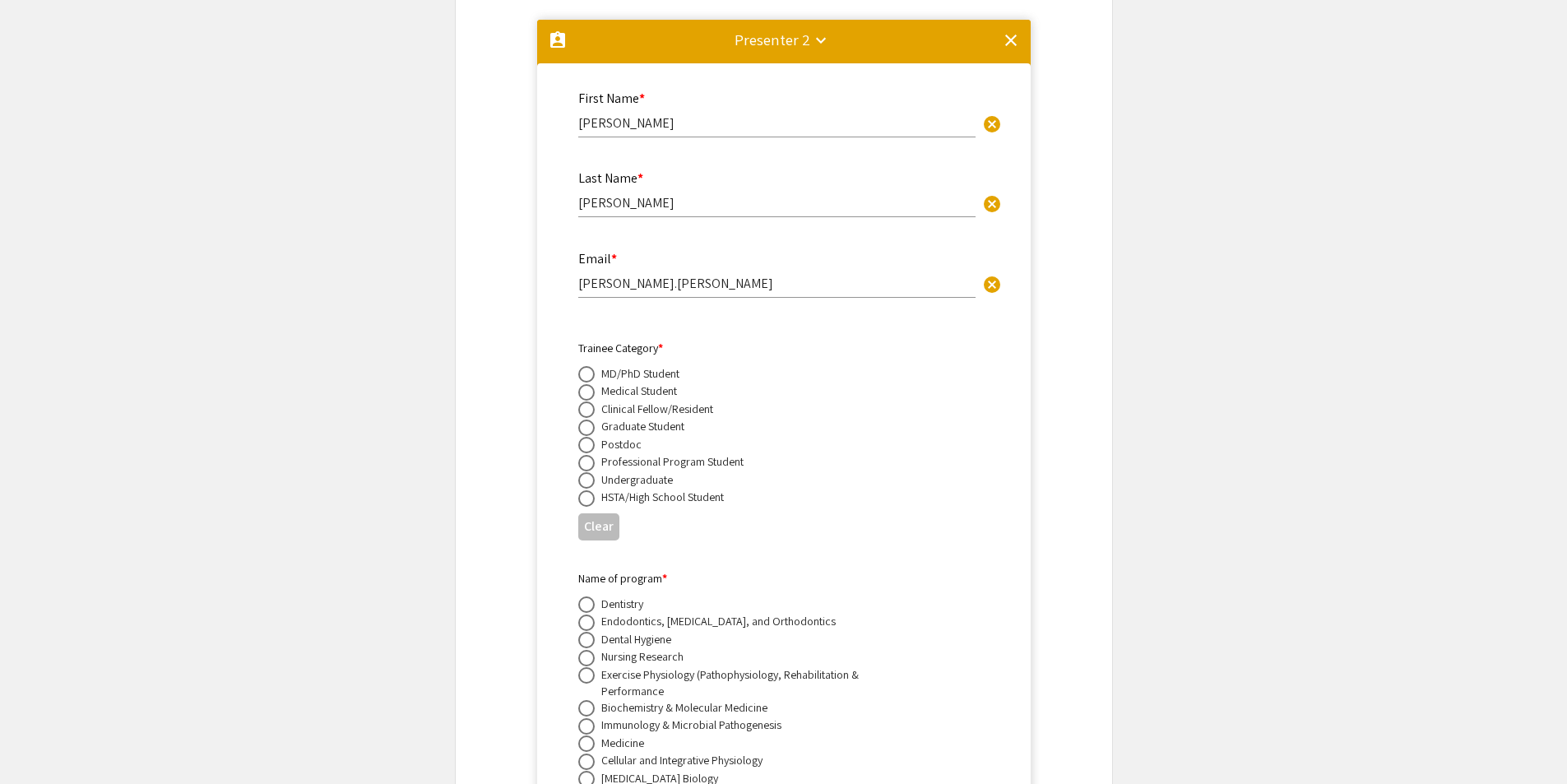
click at [686, 281] on div "Email * [PERSON_NAME].[PERSON_NAME] cancel" at bounding box center [777, 275] width 397 height 79
click at [697, 275] on input "[PERSON_NAME].[PERSON_NAME]" at bounding box center [777, 283] width 397 height 17
type input "[PERSON_NAME][EMAIL_ADDRESS][PERSON_NAME][DOMAIN_NAME]"
click at [662, 288] on div "Email * [PERSON_NAME][EMAIL_ADDRESS][PERSON_NAME][DOMAIN_NAME] cancel" at bounding box center [777, 275] width 397 height 79
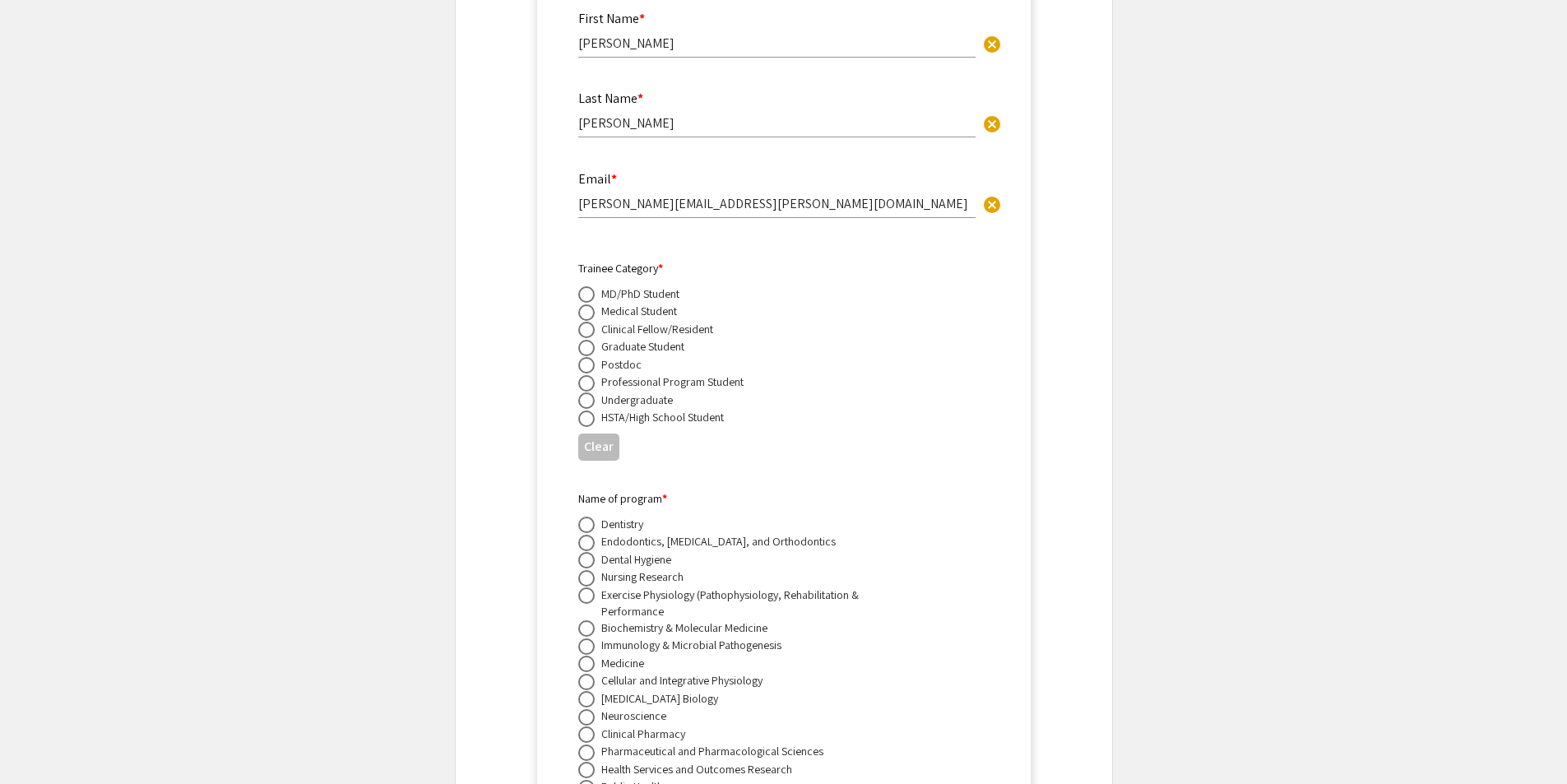
scroll to position [2998, 0]
click at [582, 389] on span at bounding box center [587, 398] width 17 height 17
click at [582, 389] on input "radio" at bounding box center [587, 398] width 17 height 17
radio input "true"
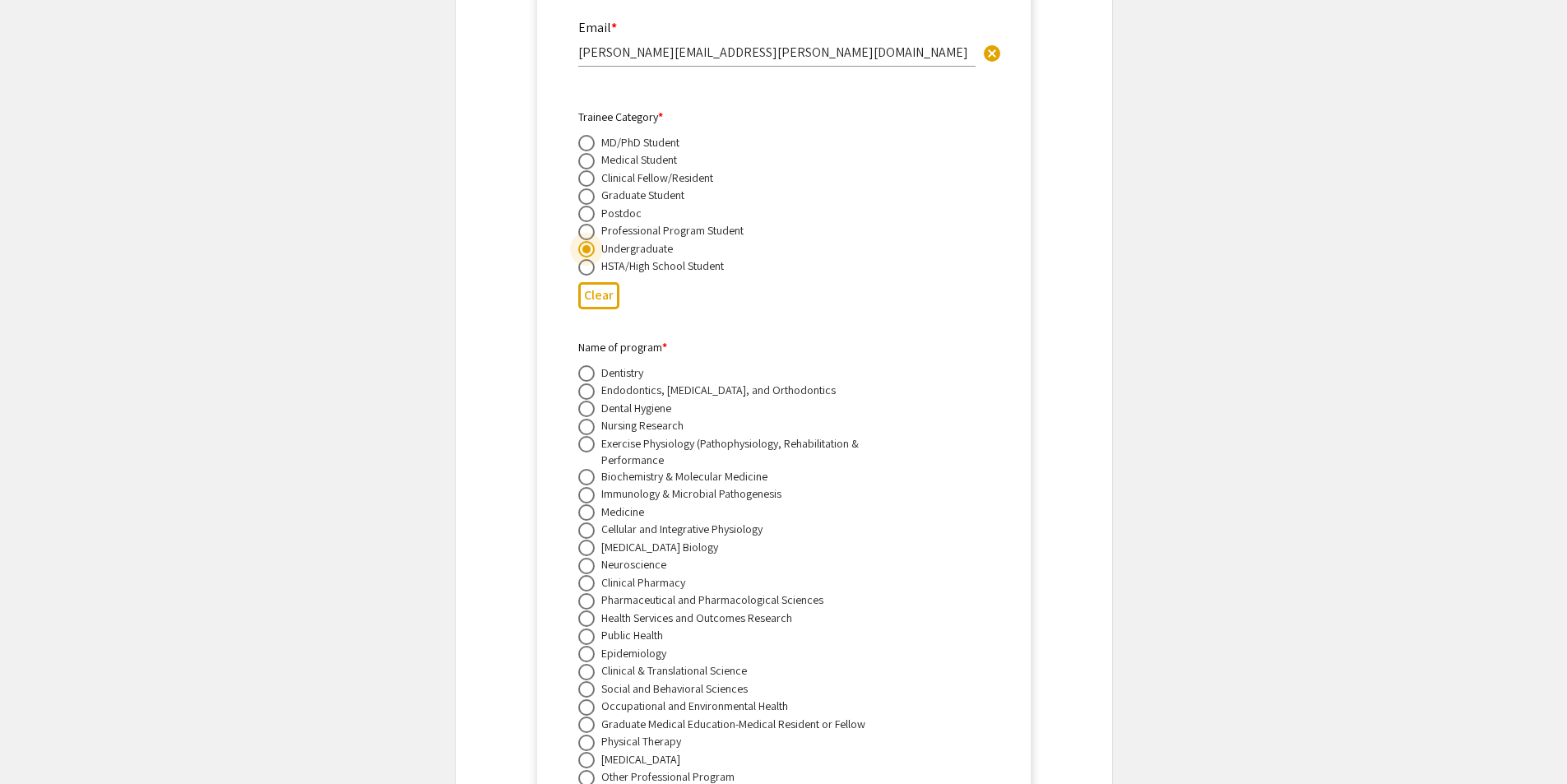
scroll to position [3162, 0]
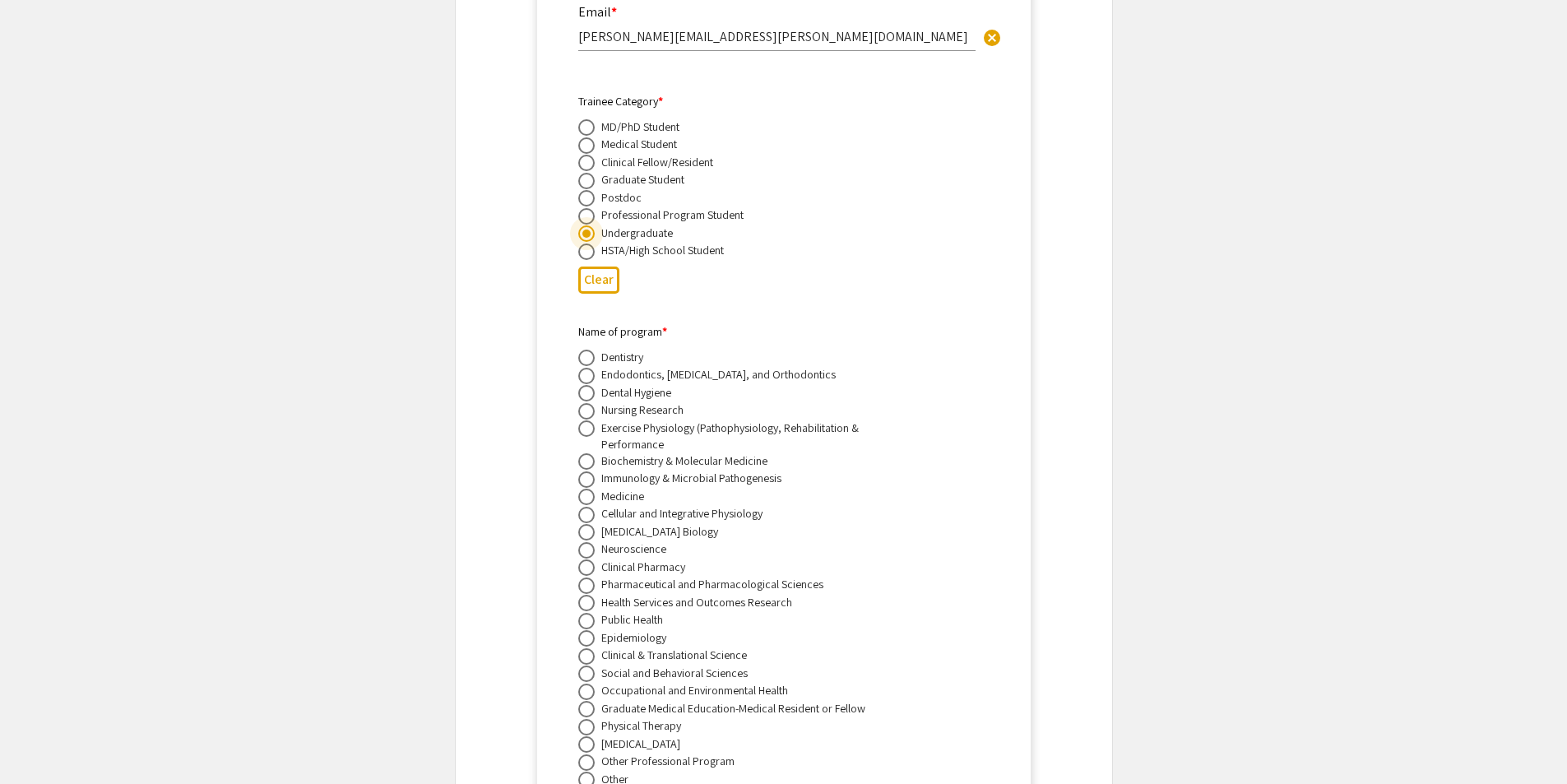
click at [587, 454] on span at bounding box center [587, 462] width 17 height 17
click at [587, 454] on input "radio" at bounding box center [587, 462] width 17 height 17
radio input "true"
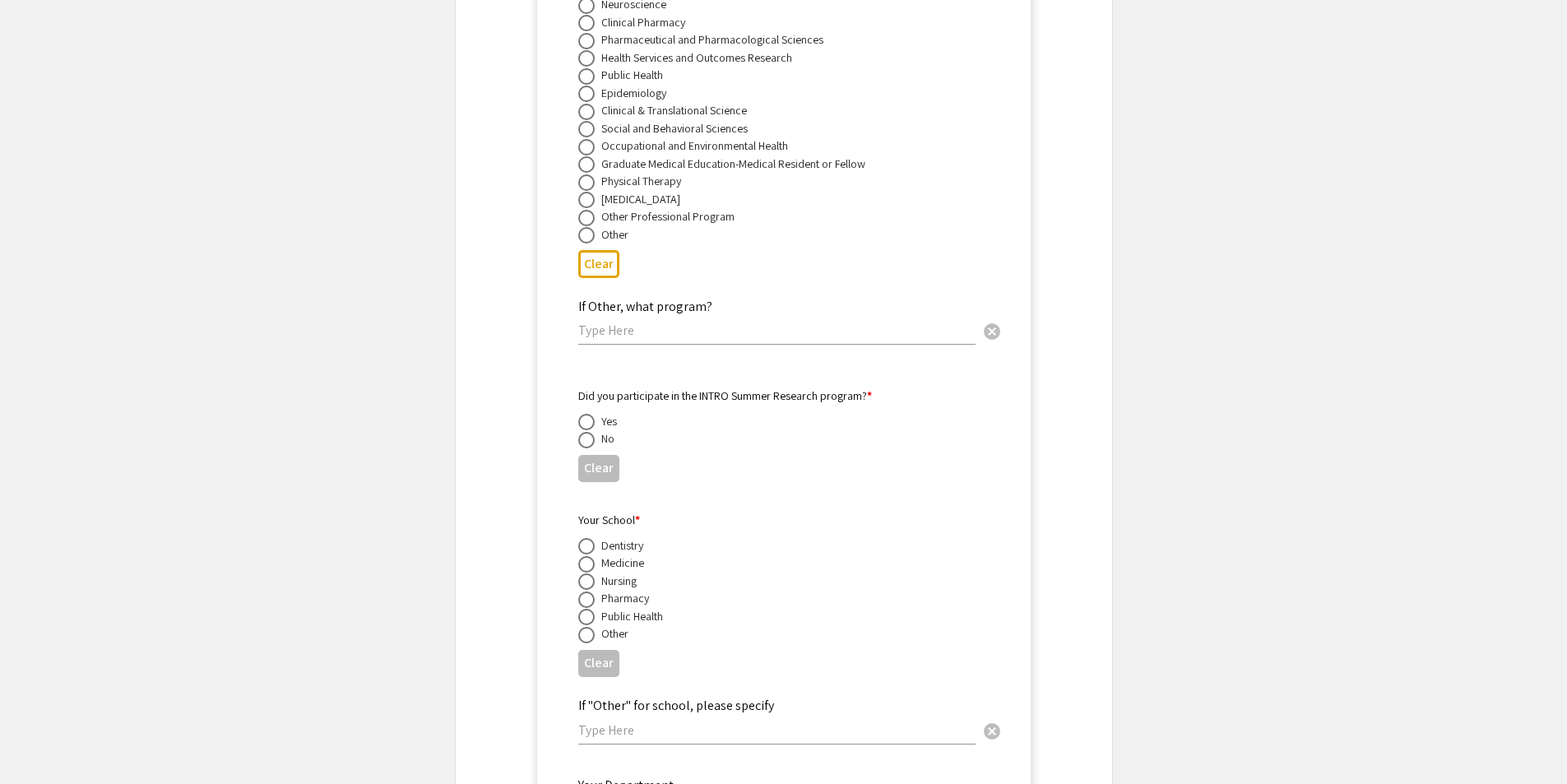
scroll to position [3738, 0]
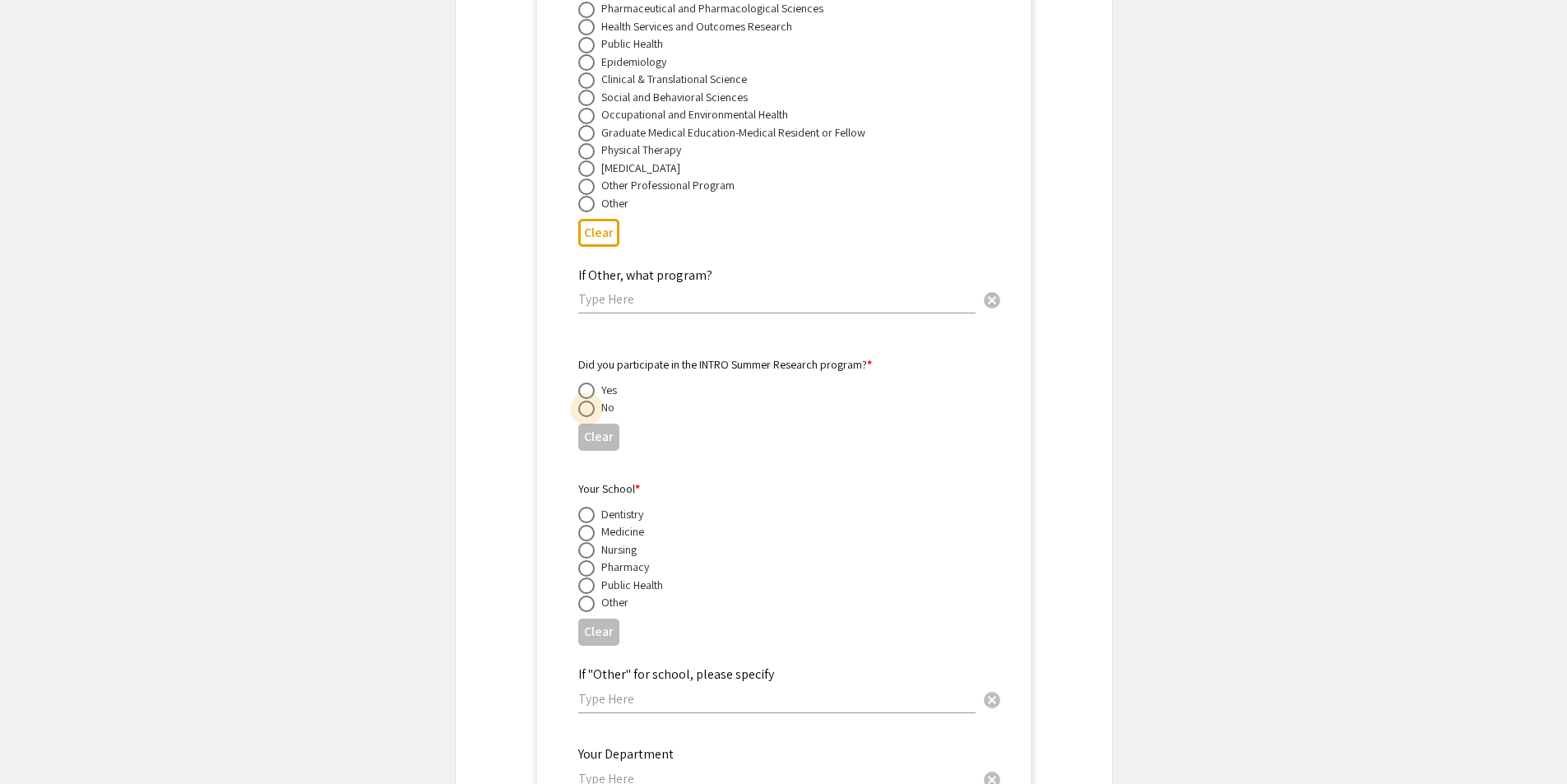
click at [587, 400] on span at bounding box center [587, 409] width 17 height 17
click at [587, 400] on input "radio" at bounding box center [587, 409] width 17 height 17
radio input "true"
click at [589, 524] on span at bounding box center [587, 533] width 17 height 17
click at [589, 524] on input "radio" at bounding box center [587, 533] width 17 height 17
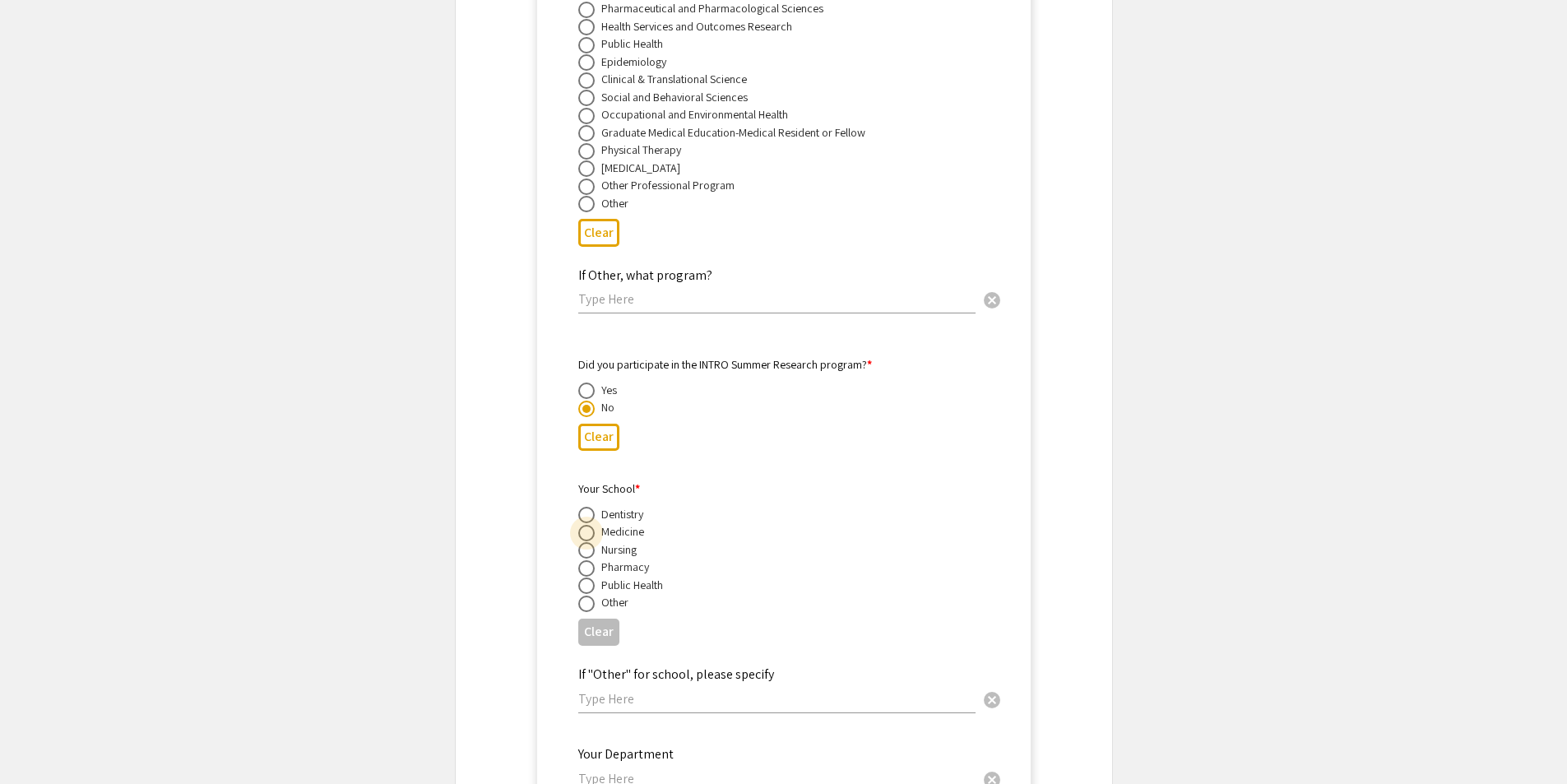
radio input "true"
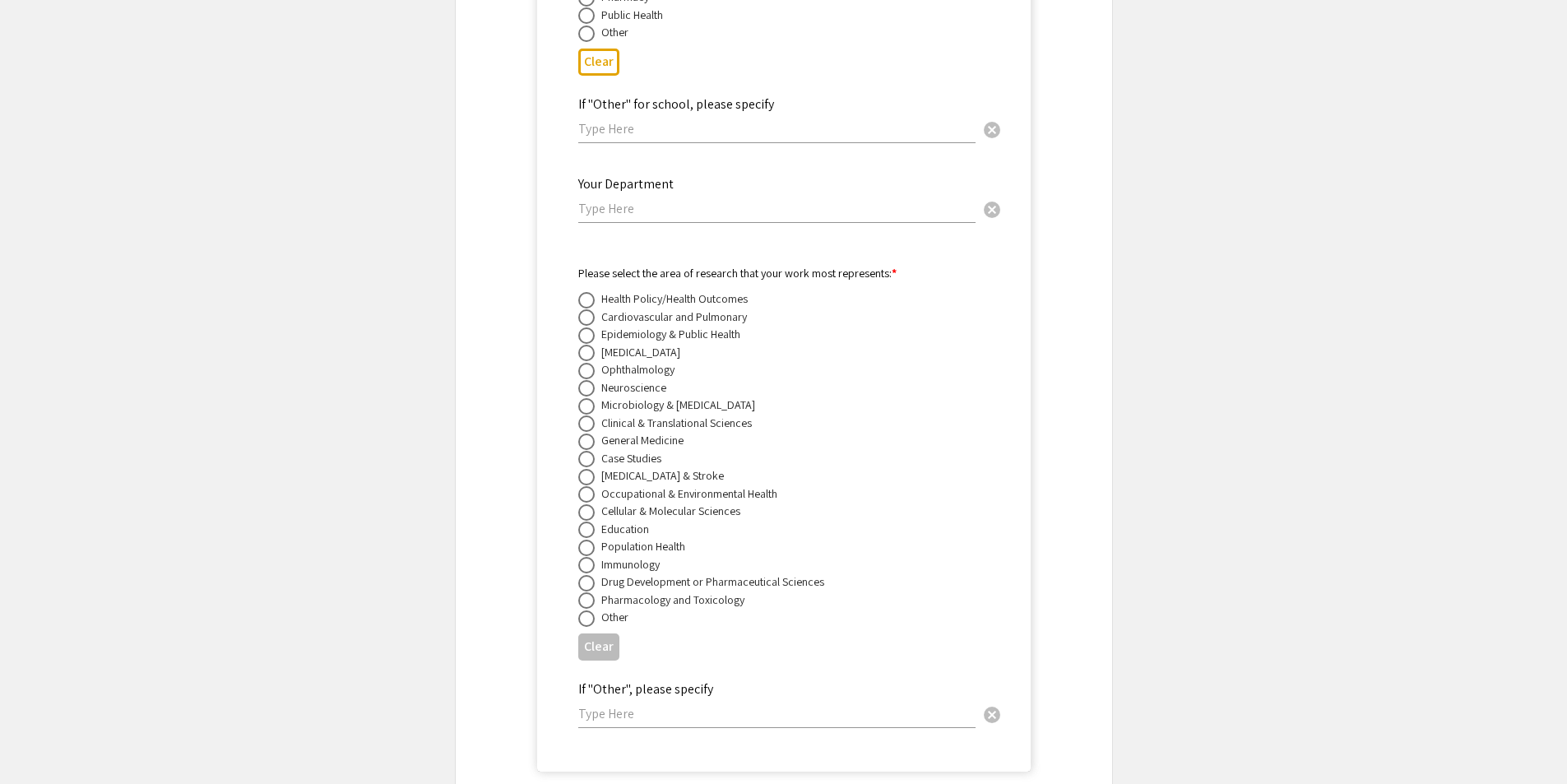
scroll to position [4314, 0]
click at [590, 357] on span at bounding box center [587, 365] width 17 height 17
click at [590, 357] on input "radio" at bounding box center [587, 365] width 17 height 17
radio input "true"
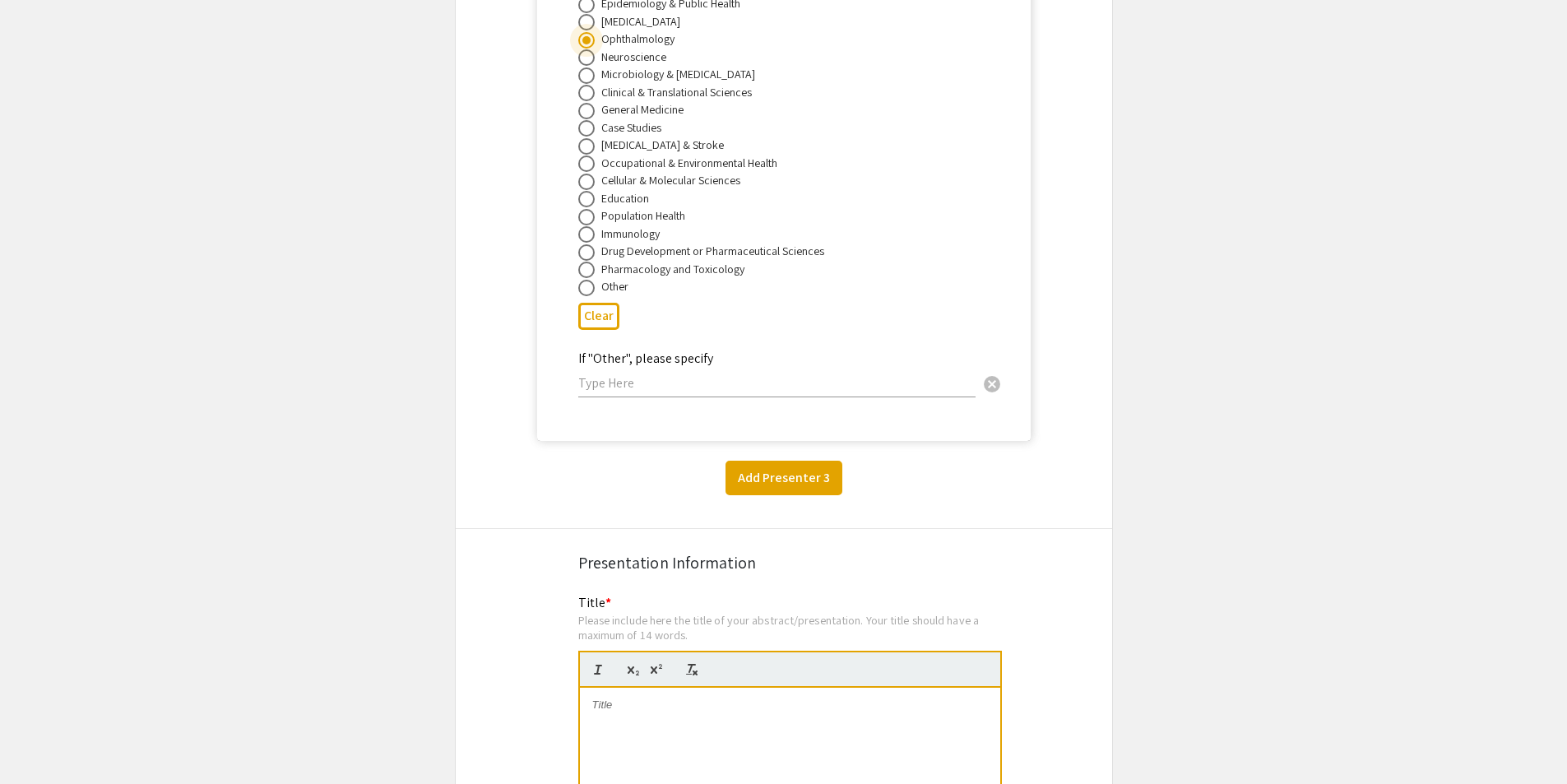
scroll to position [4642, 0]
click at [789, 457] on button "Add Presenter 3" at bounding box center [784, 473] width 117 height 35
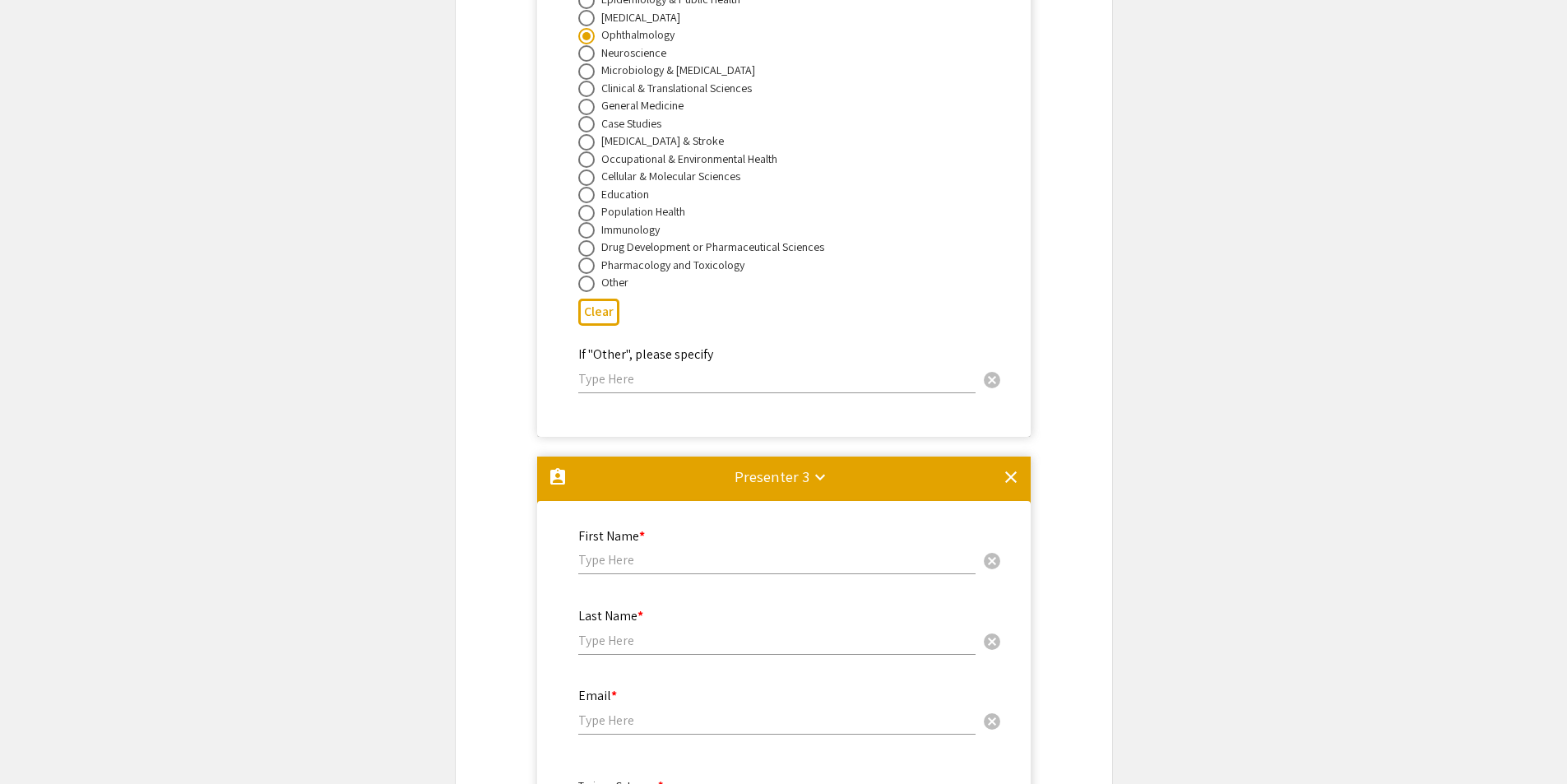
scroll to position [5079, 0]
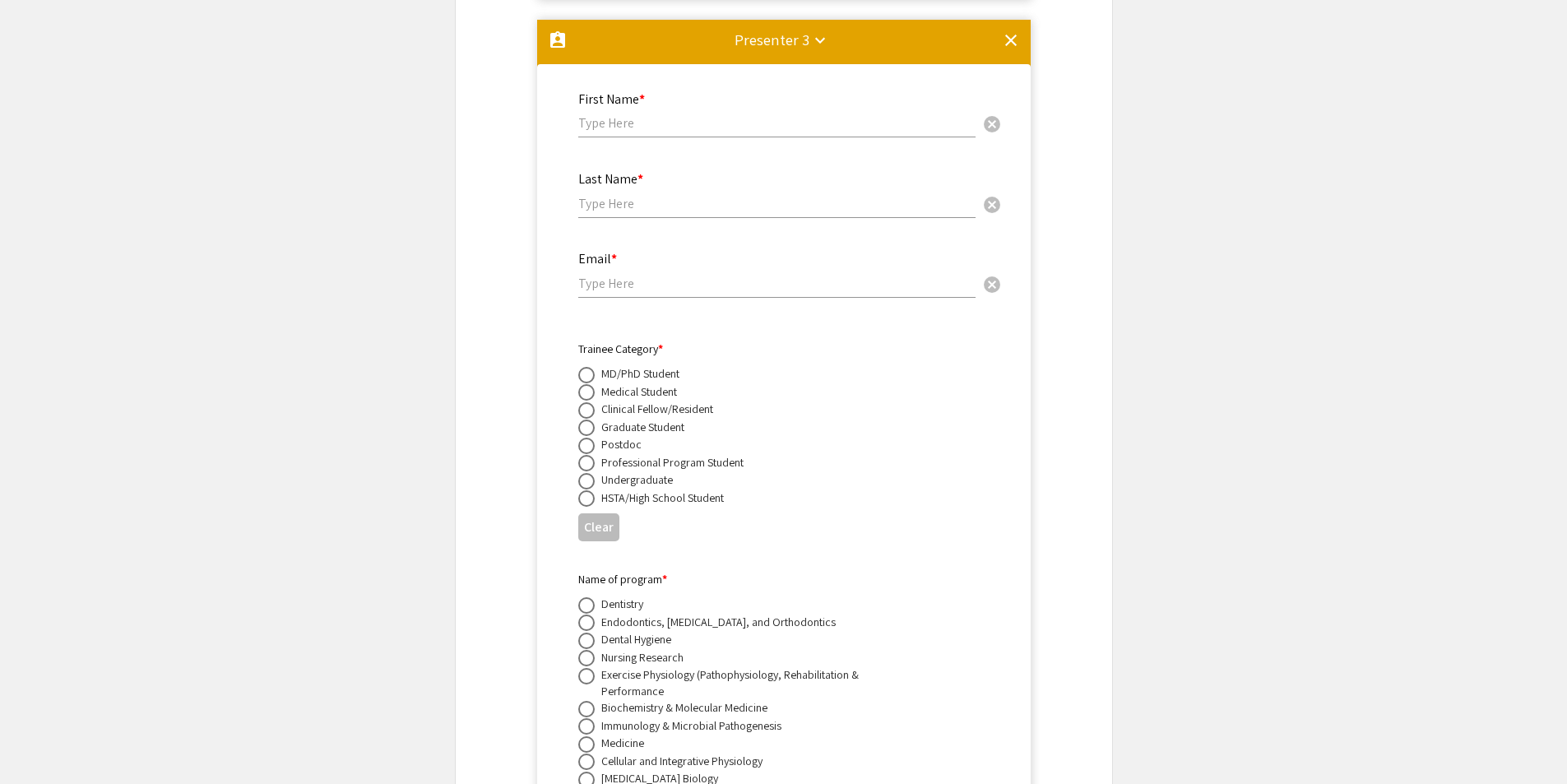
click at [719, 114] on div "First Name * cancel" at bounding box center [777, 107] width 397 height 62
type input "Mark"
click at [687, 155] on div "Last Name * cancel" at bounding box center [777, 186] width 397 height 62
click at [681, 195] on input "text" at bounding box center [777, 203] width 397 height 17
type input "[PERSON_NAME]"
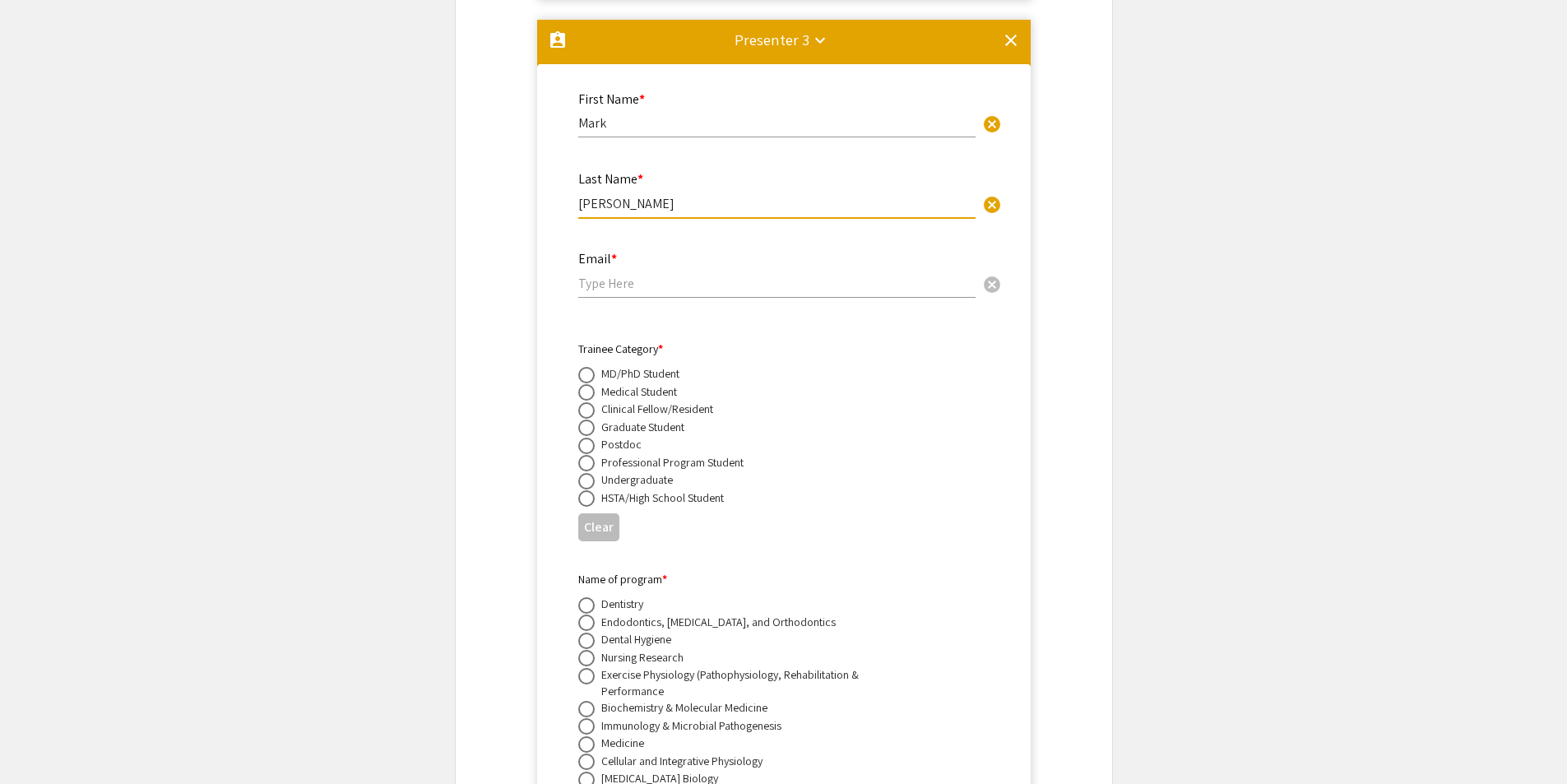
click at [636, 275] on input "email" at bounding box center [777, 283] width 397 height 17
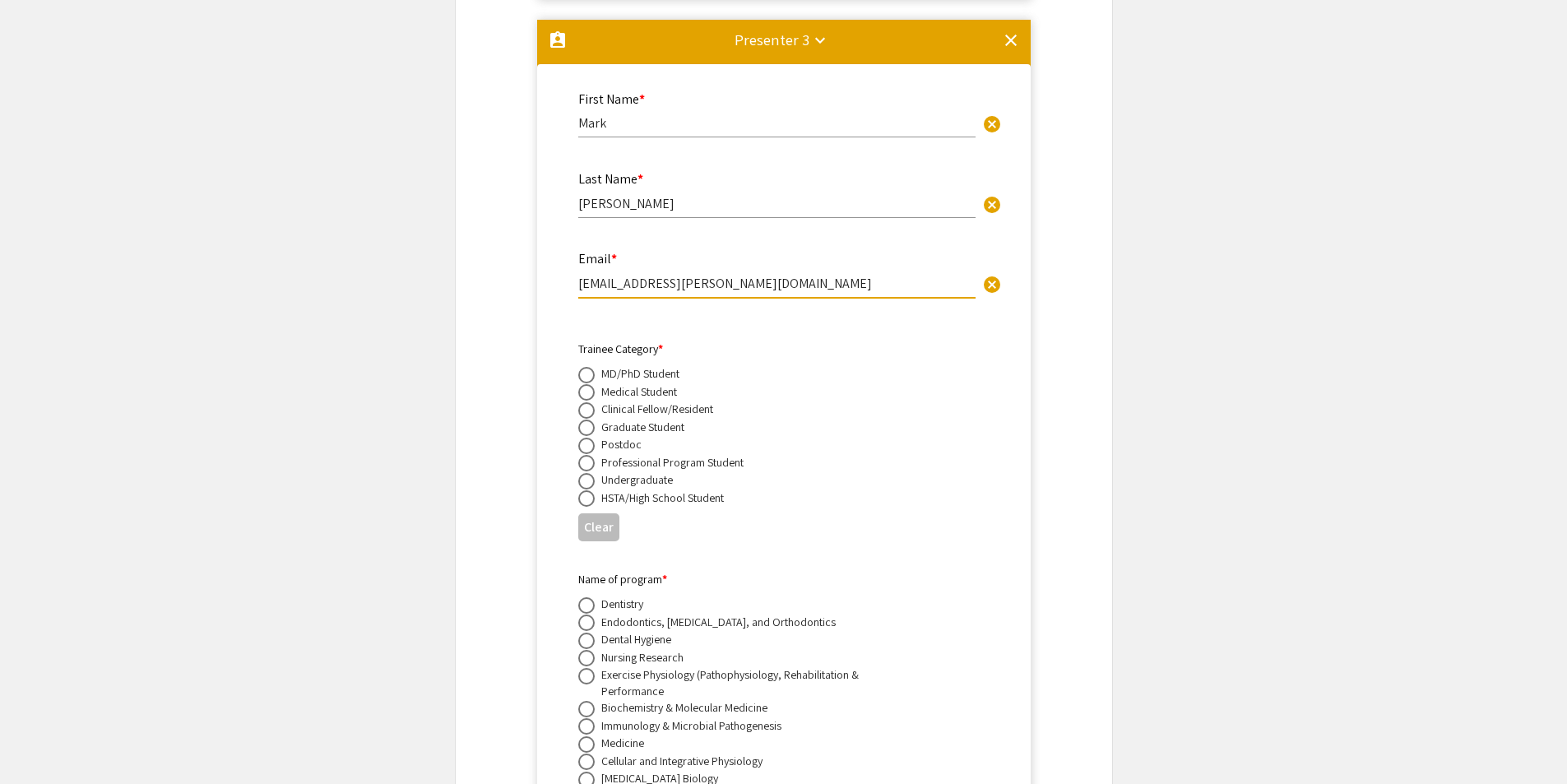
type input "[EMAIL_ADDRESS][PERSON_NAME][DOMAIN_NAME]"
click at [639, 287] on div "Email * [EMAIL_ADDRESS][PERSON_NAME][DOMAIN_NAME] cancel" at bounding box center [777, 275] width 397 height 79
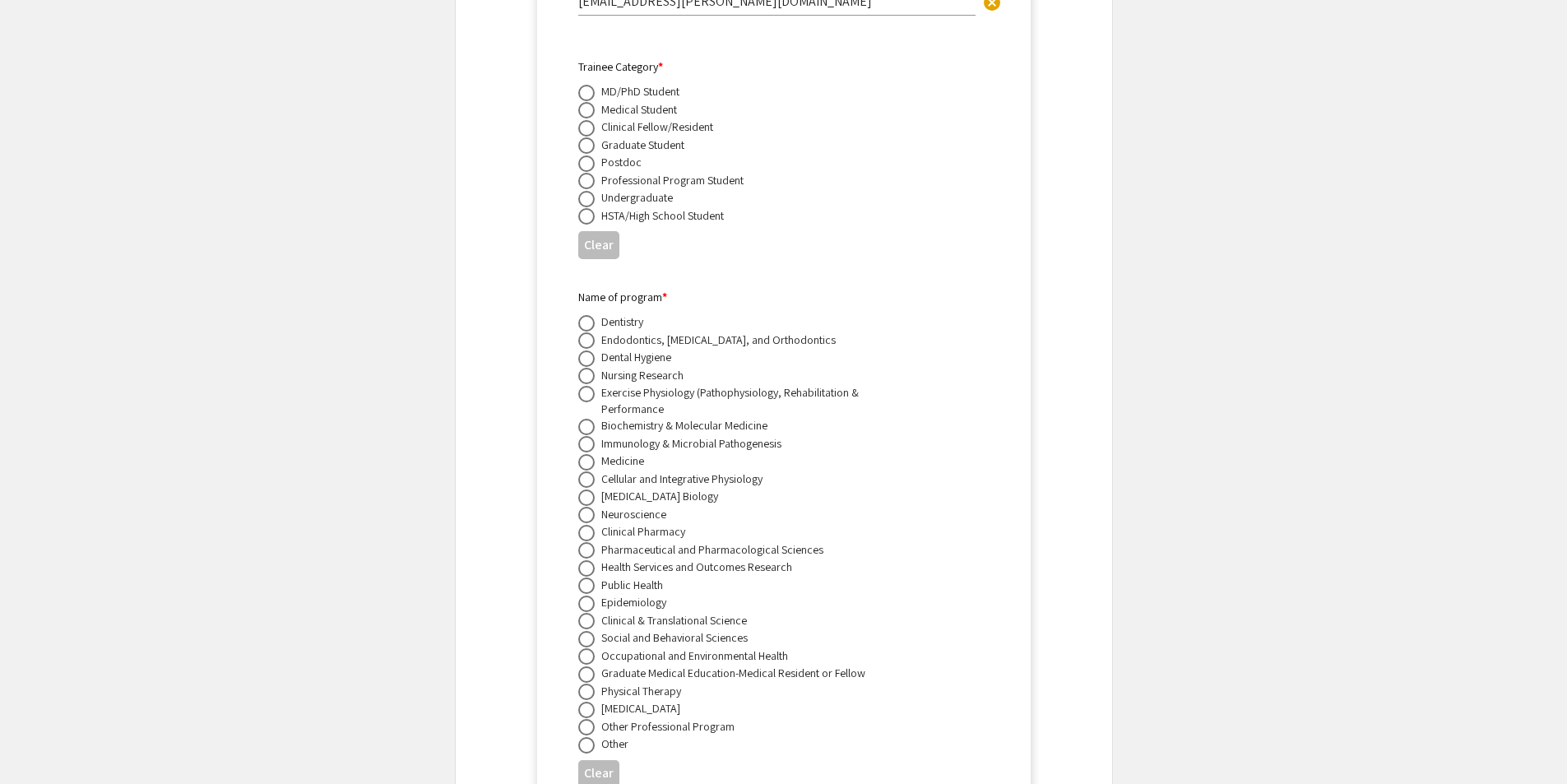
scroll to position [5408, 0]
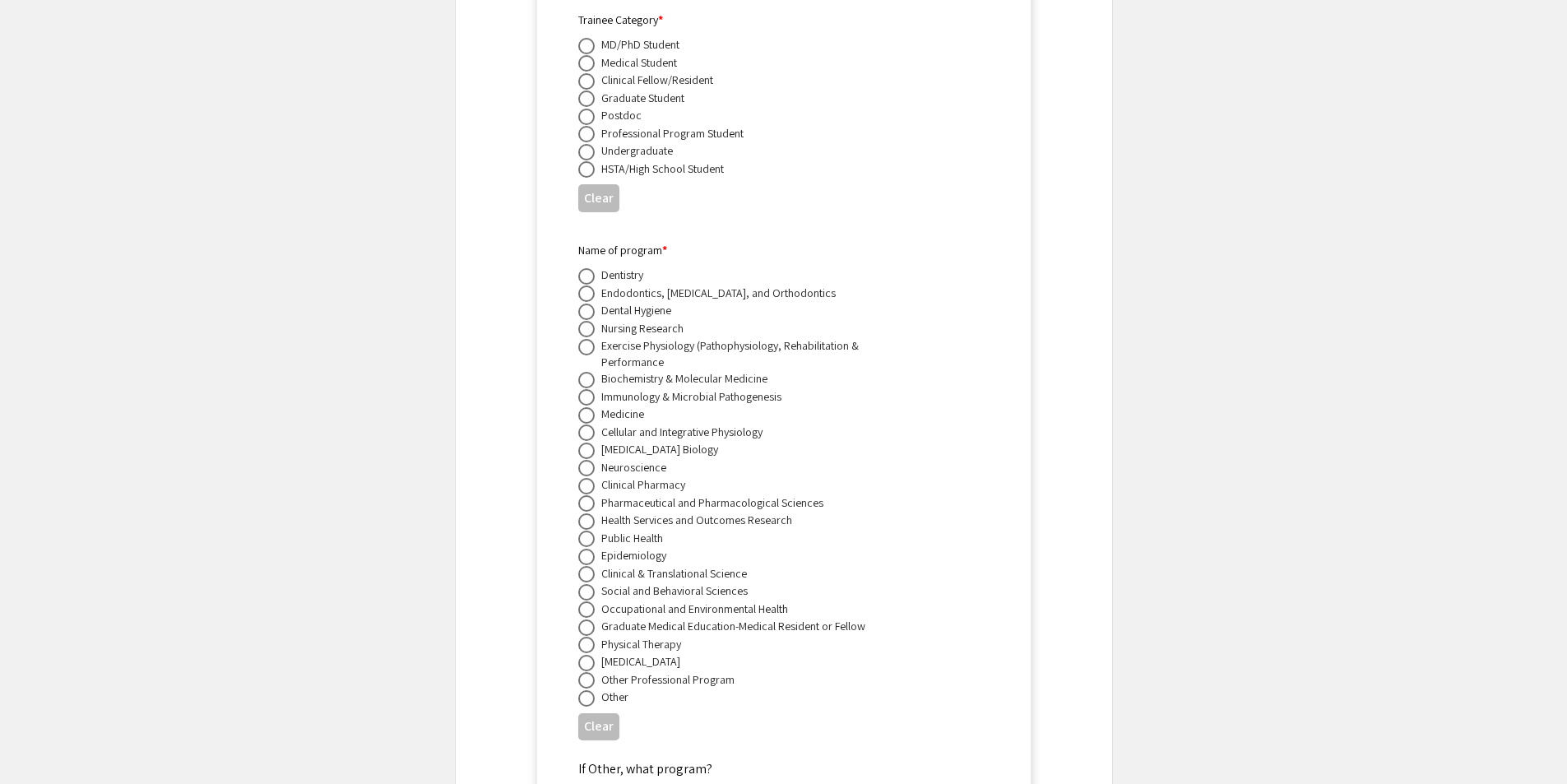
click at [587, 372] on span at bounding box center [587, 380] width 17 height 17
click at [587, 372] on input "radio" at bounding box center [587, 380] width 17 height 17
radio input "true"
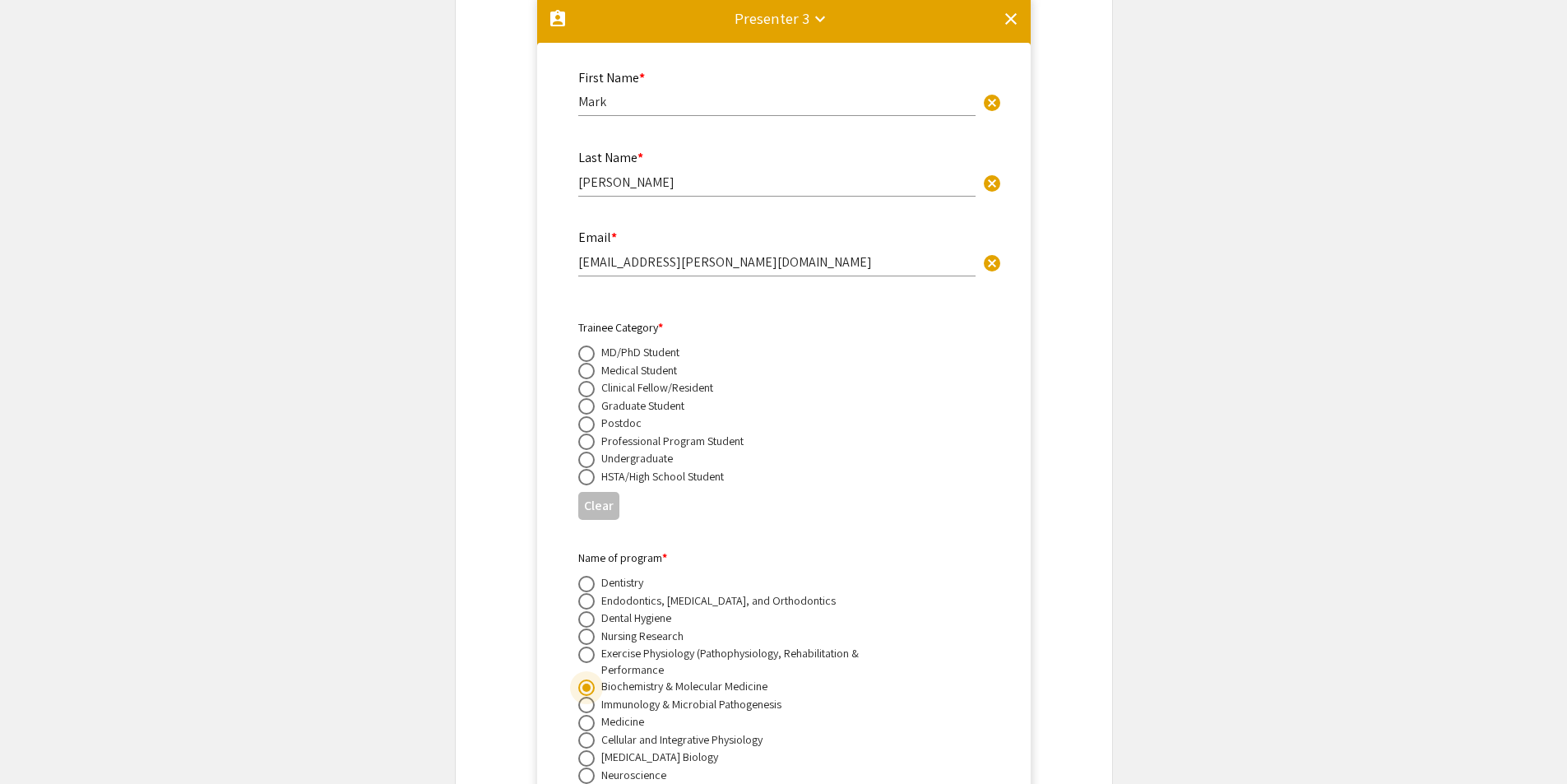
scroll to position [5079, 0]
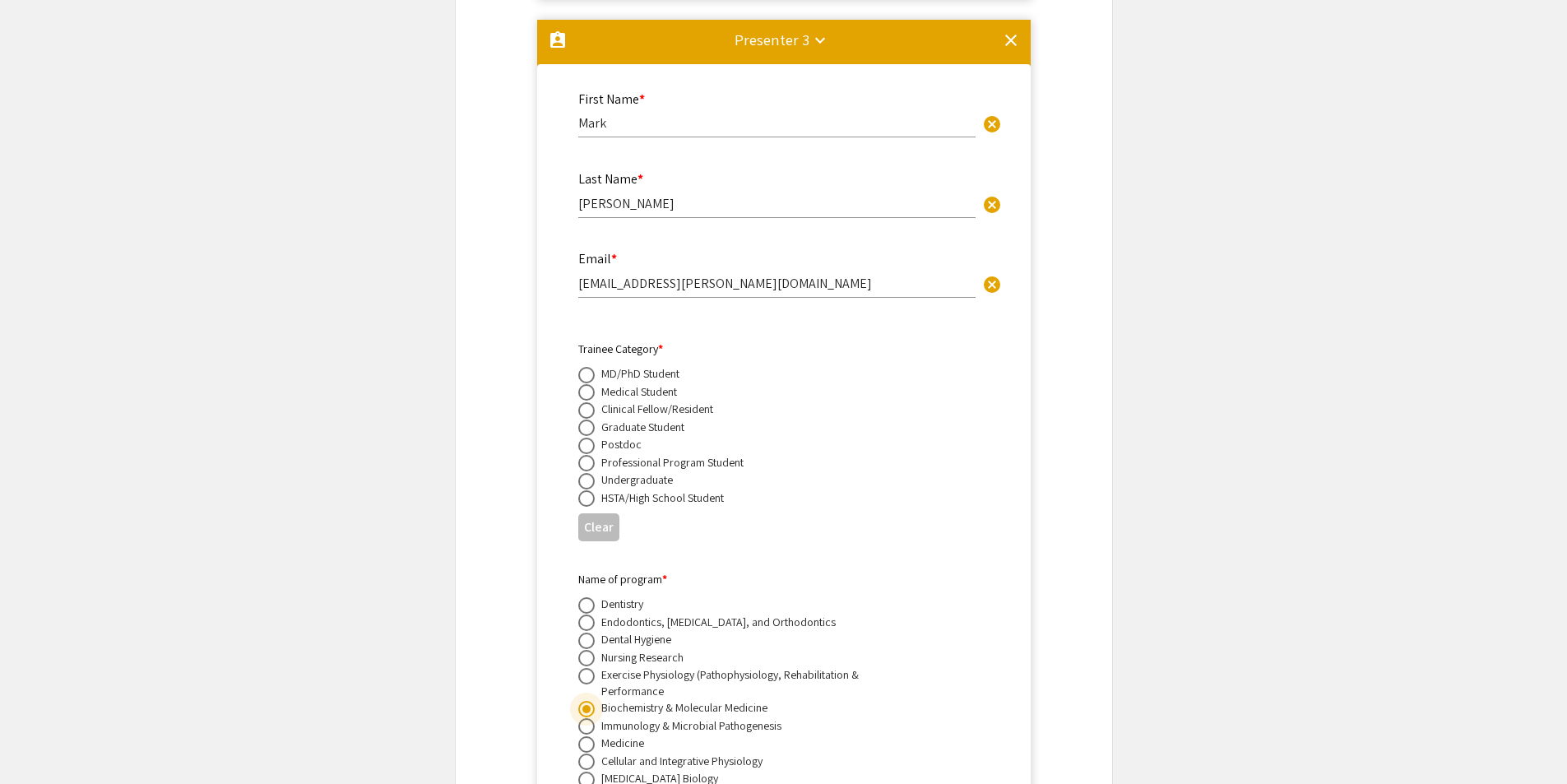
click at [586, 473] on span at bounding box center [587, 481] width 17 height 17
click at [586, 473] on input "radio" at bounding box center [587, 481] width 17 height 17
radio input "true"
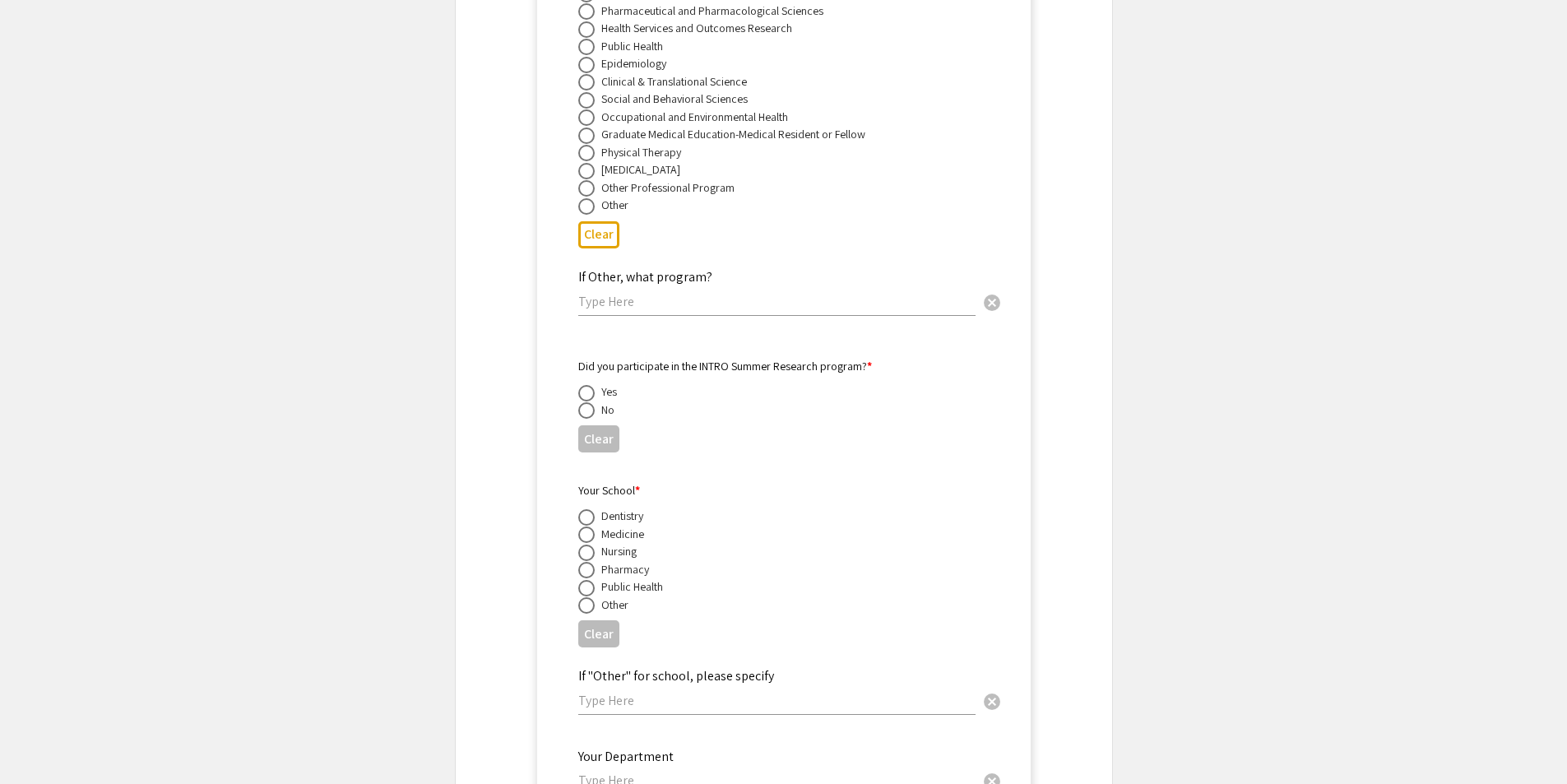
scroll to position [5984, 0]
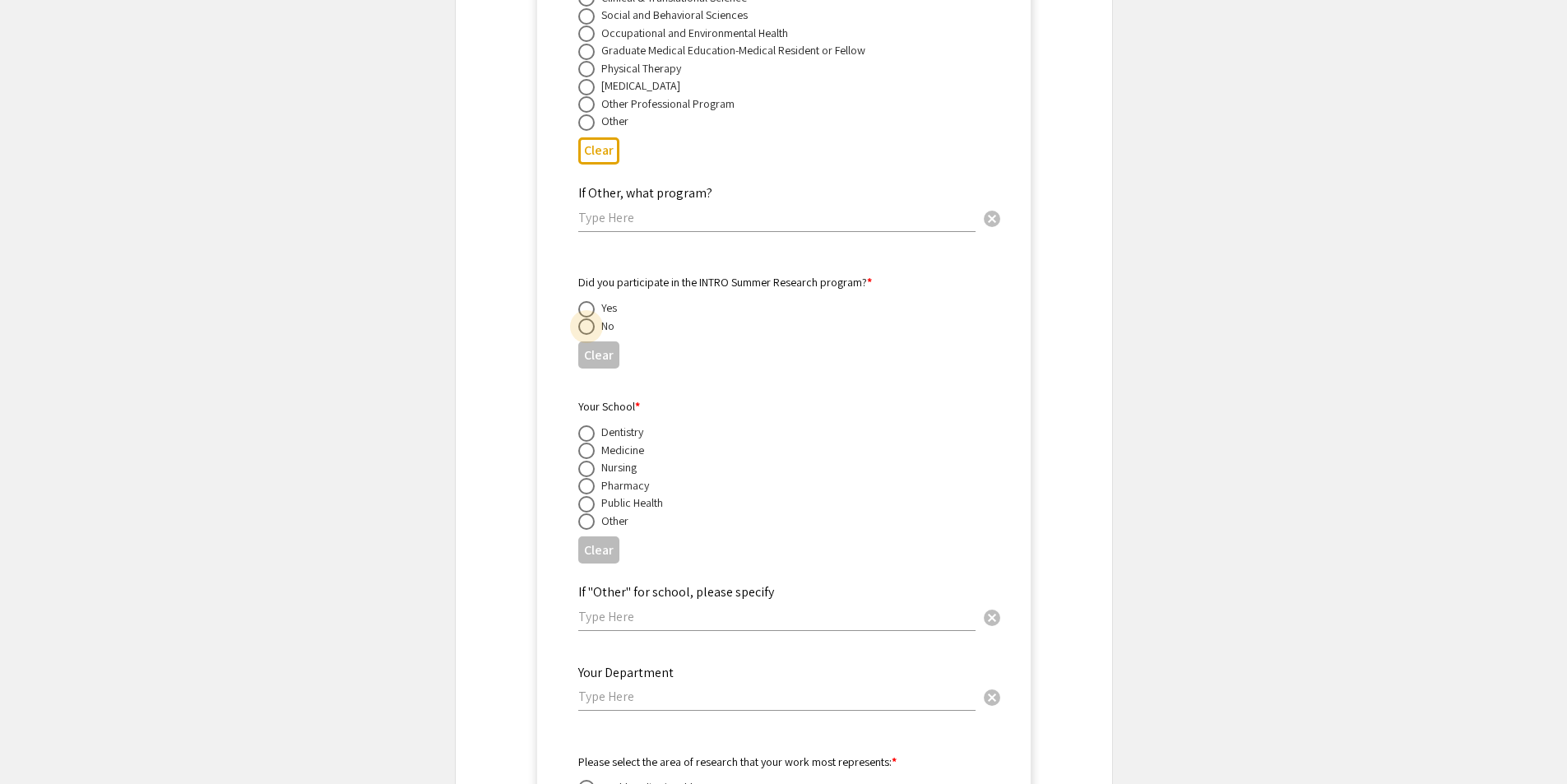
click at [586, 319] on span at bounding box center [587, 327] width 17 height 17
click at [586, 319] on input "radio" at bounding box center [587, 327] width 17 height 17
radio input "true"
click at [589, 443] on span at bounding box center [587, 451] width 17 height 17
click at [589, 443] on input "radio" at bounding box center [587, 451] width 17 height 17
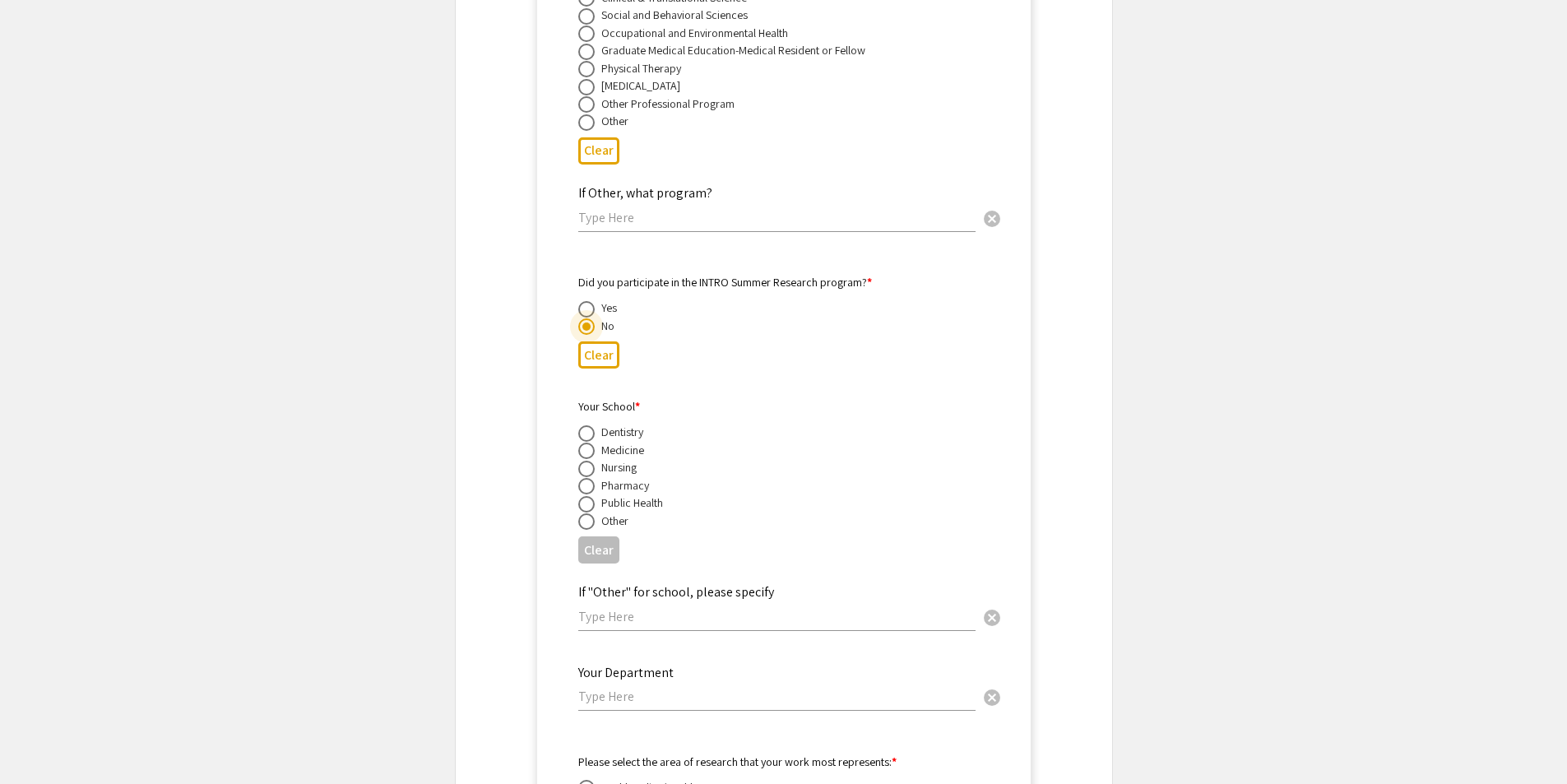
radio input "true"
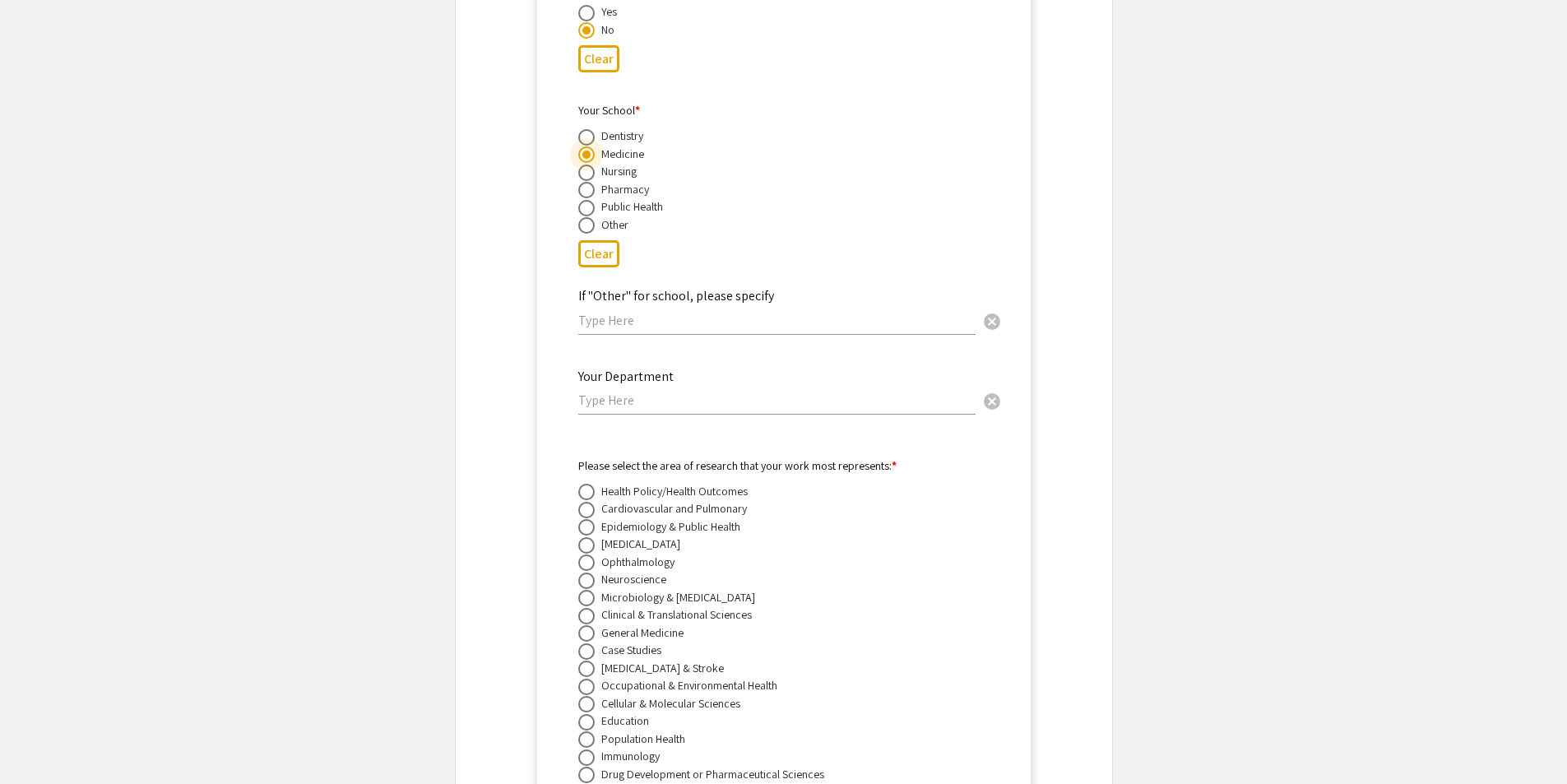
scroll to position [6312, 0]
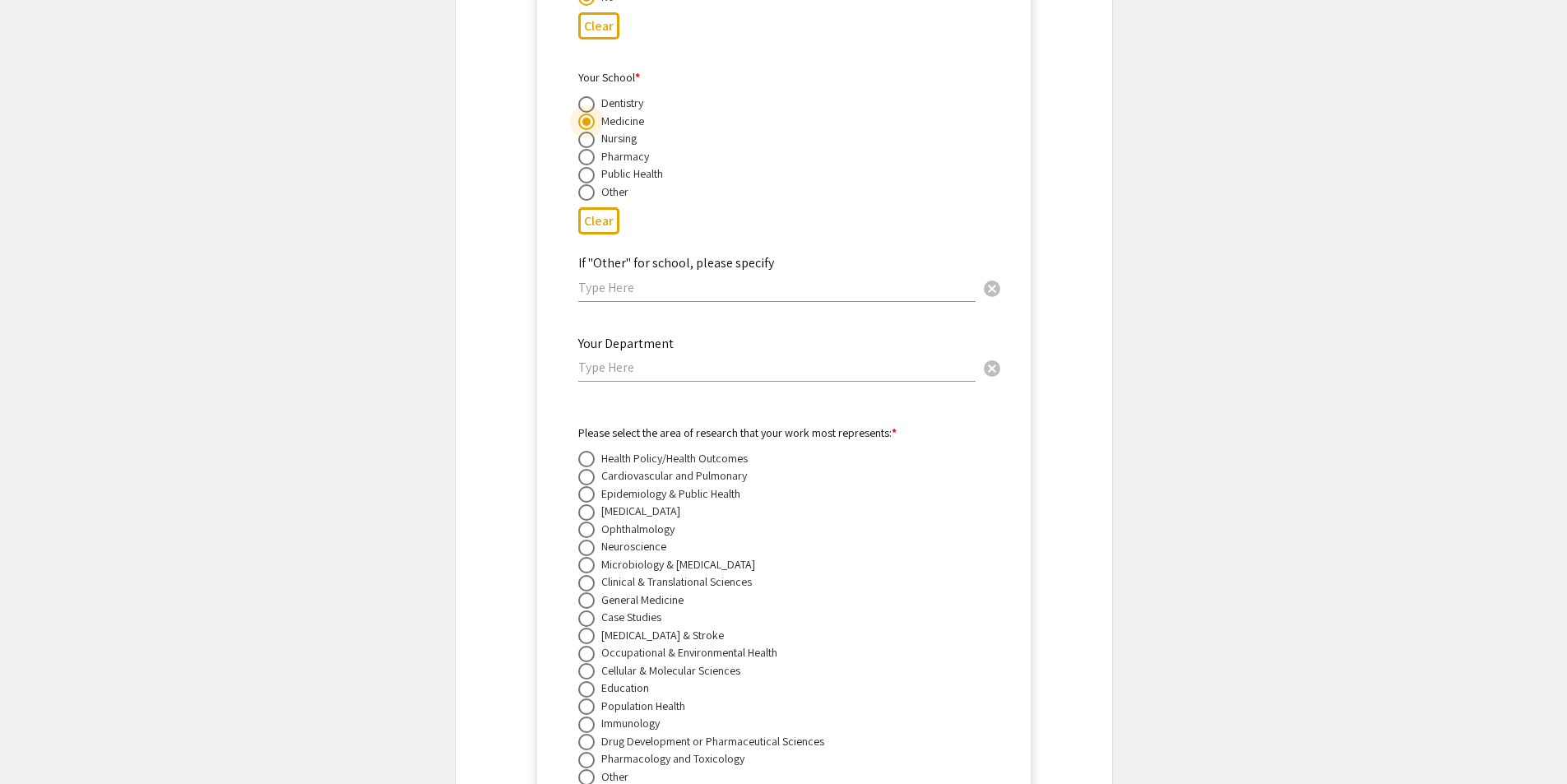
click at [634, 358] on input "text" at bounding box center [777, 367] width 397 height 17
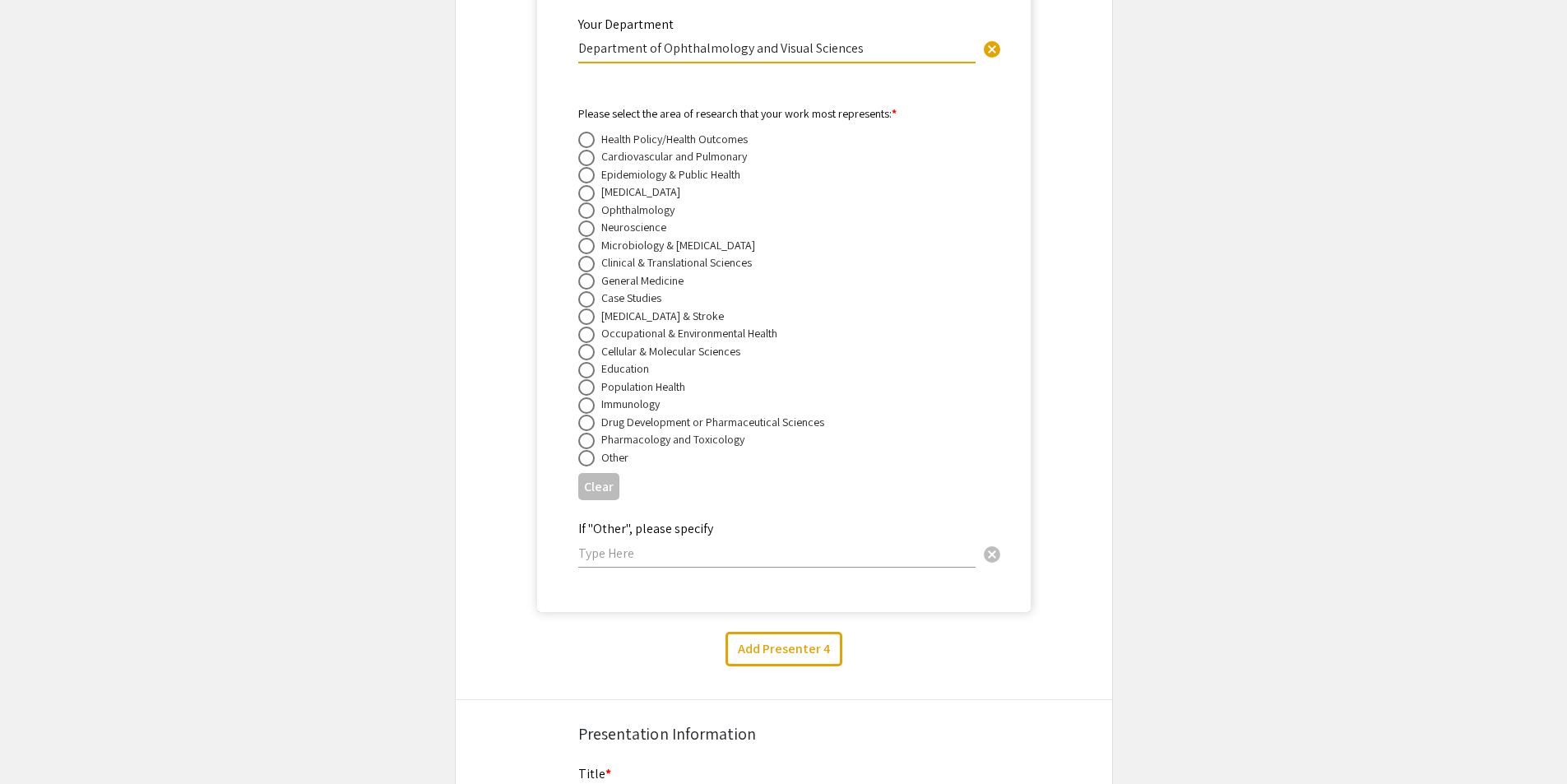
scroll to position [6641, 0]
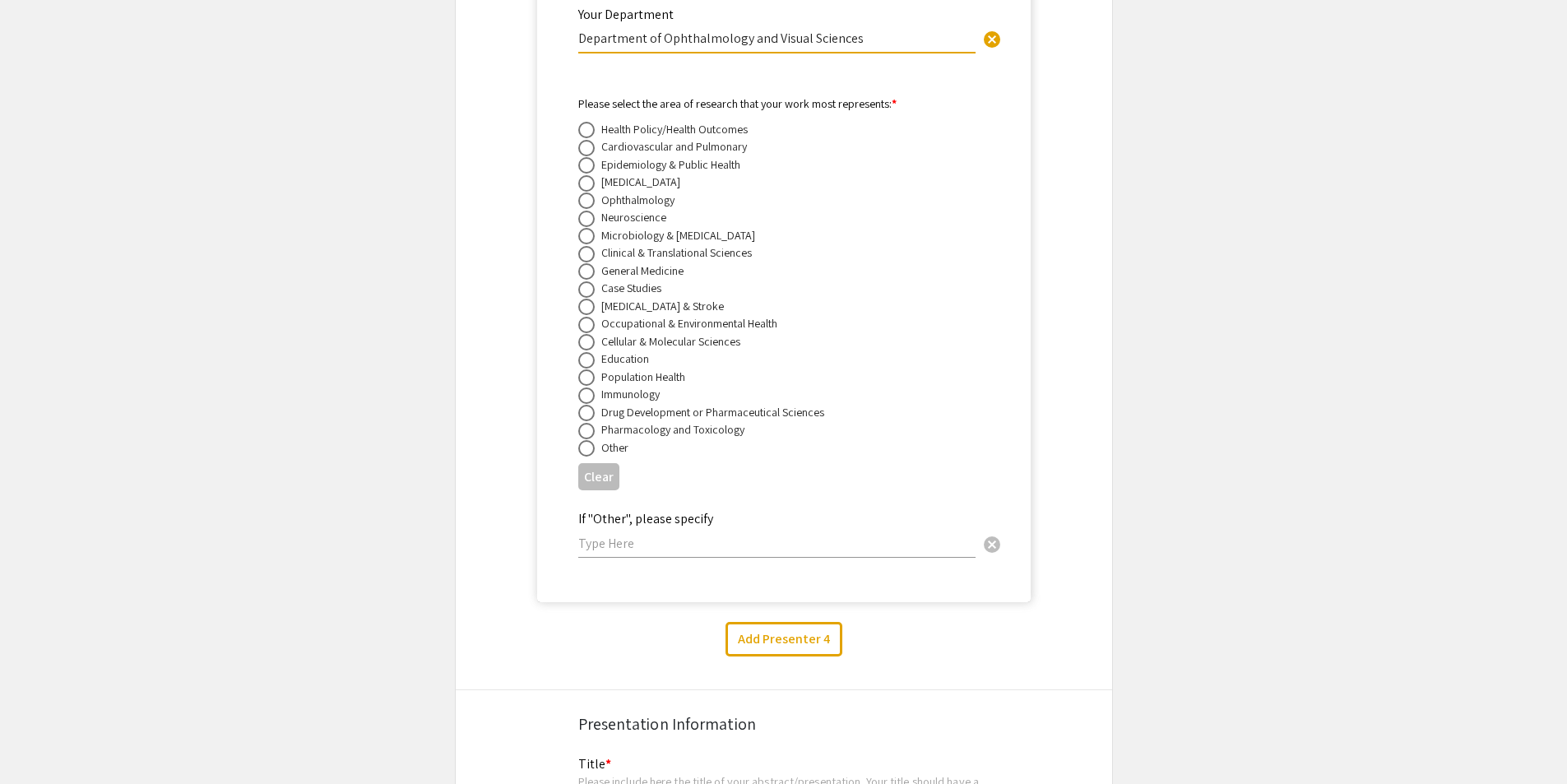
type input "Department of Ophthalmology and Visual Sciences"
click at [581, 192] on span at bounding box center [587, 201] width 17 height 17
click at [581, 192] on input "radio" at bounding box center [587, 201] width 17 height 17
radio input "true"
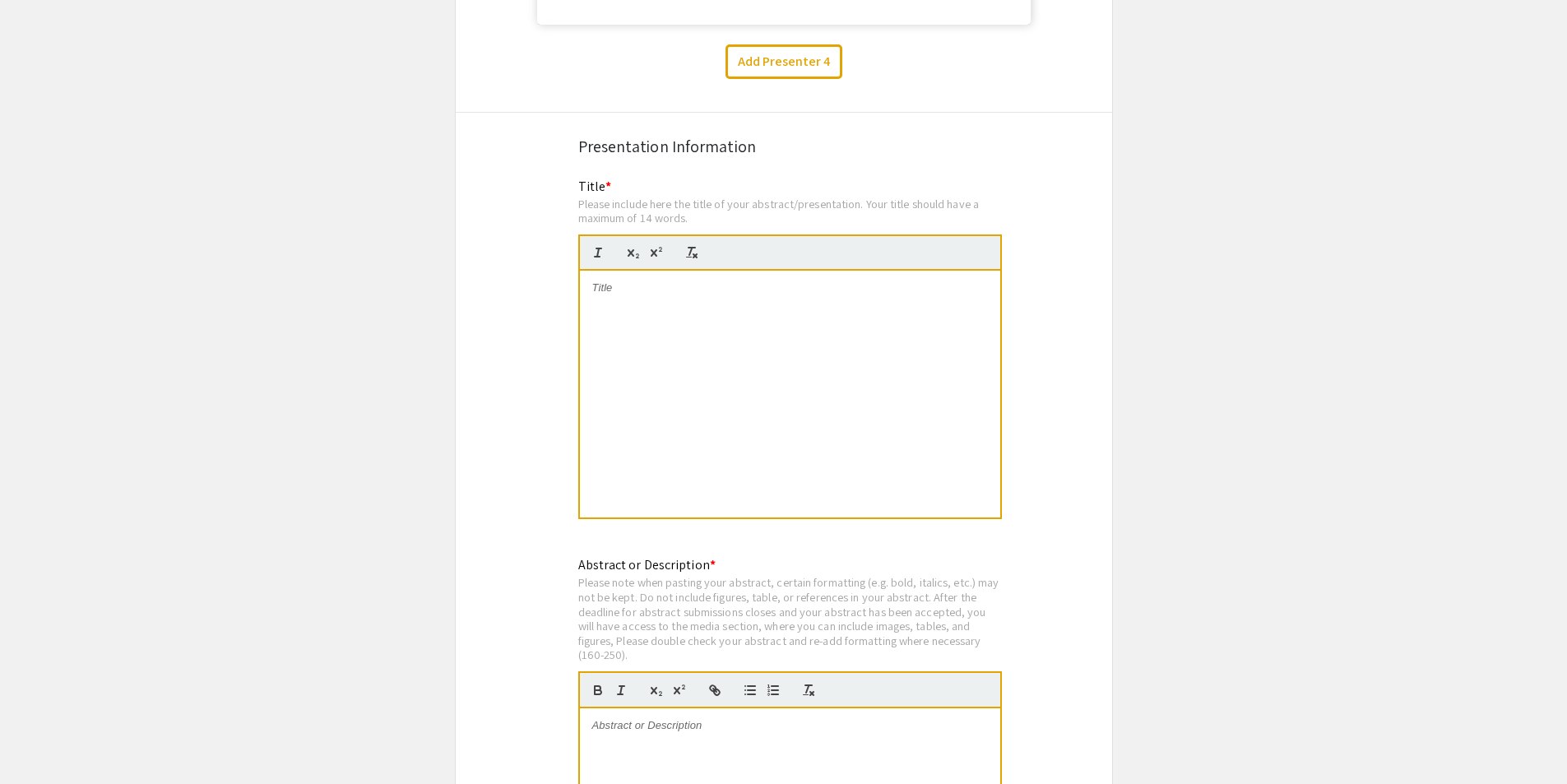
scroll to position [7217, 0]
click at [682, 304] on div at bounding box center [790, 395] width 421 height 247
click at [665, 280] on div at bounding box center [790, 395] width 421 height 247
click at [765, 313] on p at bounding box center [789, 320] width 396 height 15
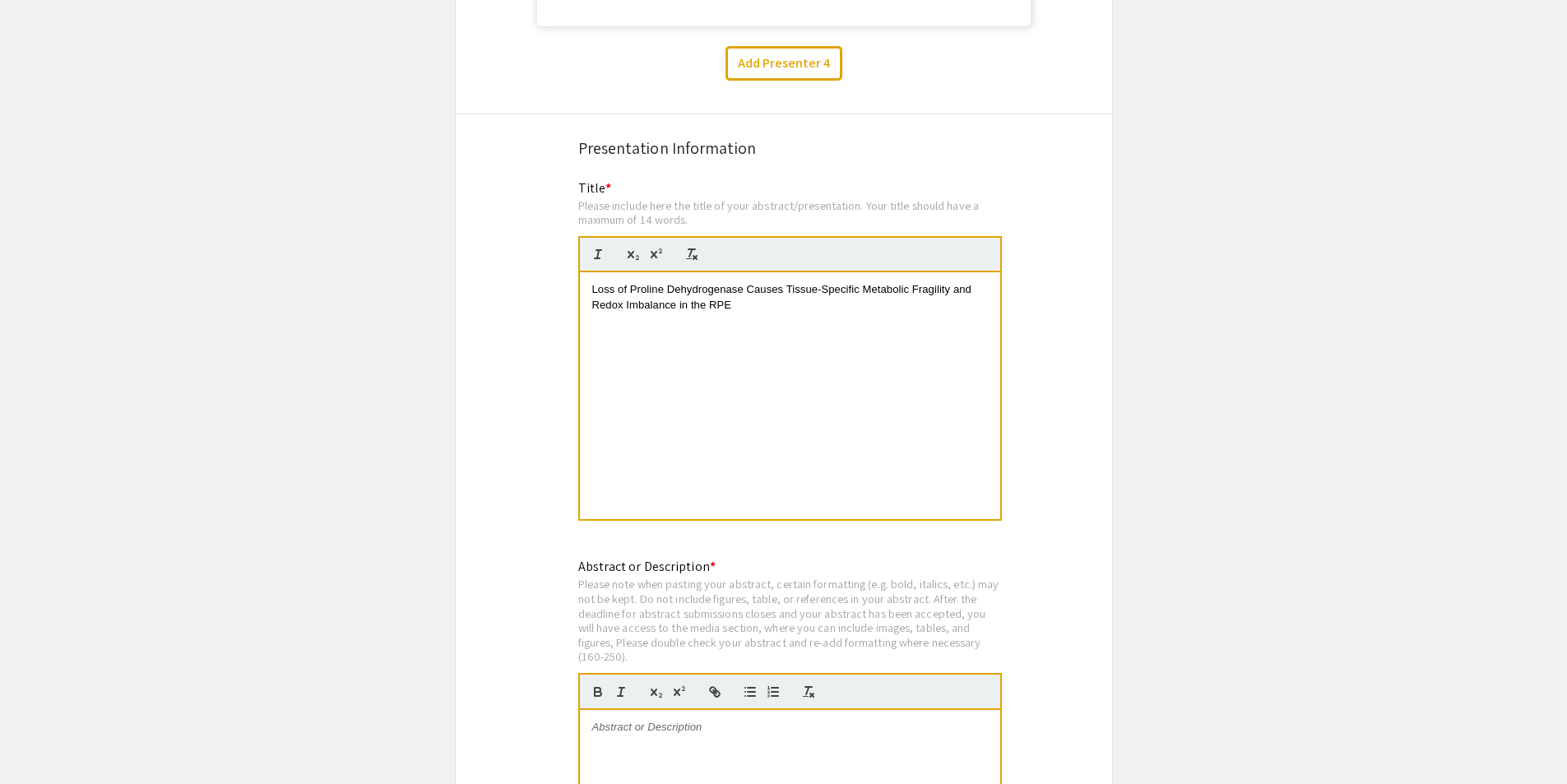
click at [764, 282] on p "Loss of Proline Dehydrogenase Causes Tissue-Specific Metabolic Fragility and Re…" at bounding box center [789, 298] width 396 height 30
drag, startPoint x: 590, startPoint y: 263, endPoint x: 776, endPoint y: 287, distance: 187.5
click at [776, 287] on div "Loss of Proline Dehydrogenase Causes Tissue-Specific Metabolic Fragility and Re…" at bounding box center [790, 395] width 421 height 247
click at [634, 286] on span "Loss of Proline Dehydrogenase Causes Tissue-Specific Metabolic Fragility and Re…" at bounding box center [784, 297] width 383 height 27
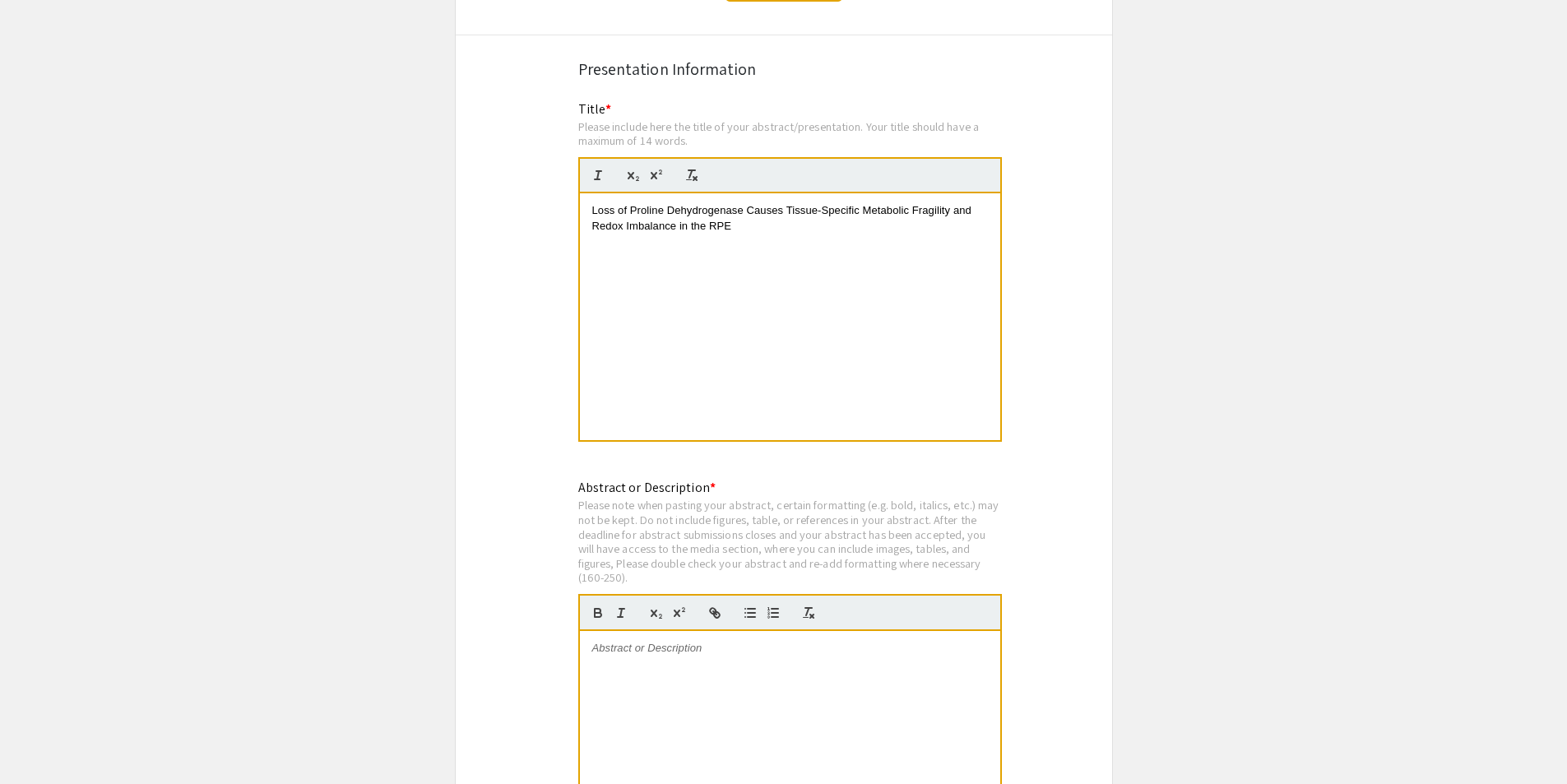
scroll to position [7300, 0]
click at [677, 637] on p at bounding box center [789, 645] width 396 height 15
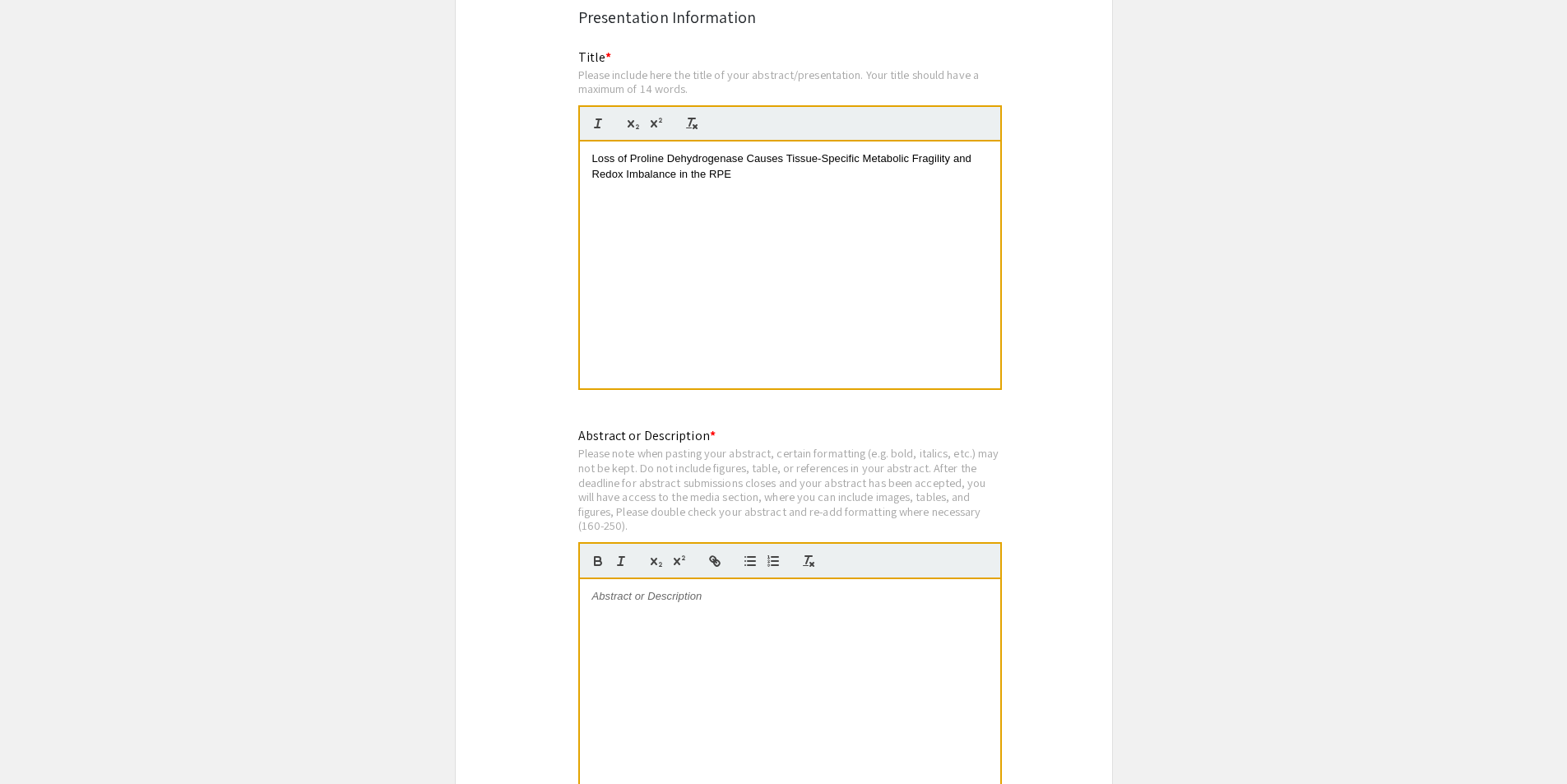
scroll to position [7628, 0]
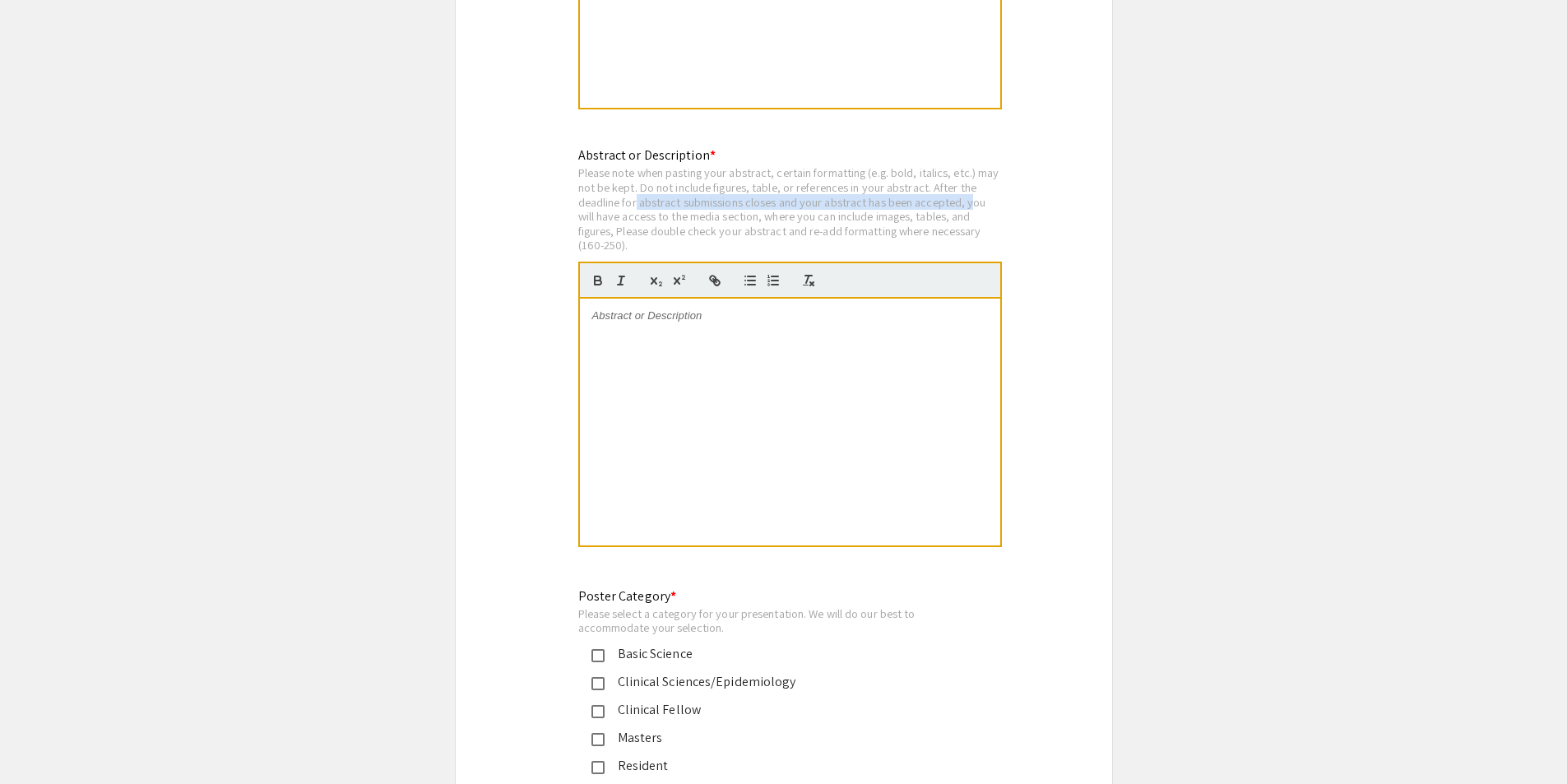
drag, startPoint x: 644, startPoint y: 185, endPoint x: 977, endPoint y: 182, distance: 333.0
click at [977, 182] on div "Please note when pasting your abstract, certain formatting (e.g. bold, italics,…" at bounding box center [790, 208] width 423 height 87
click at [706, 198] on div "Please note when pasting your abstract, certain formatting (e.g. bold, italics,…" at bounding box center [790, 208] width 423 height 87
click at [740, 312] on div at bounding box center [790, 422] width 421 height 247
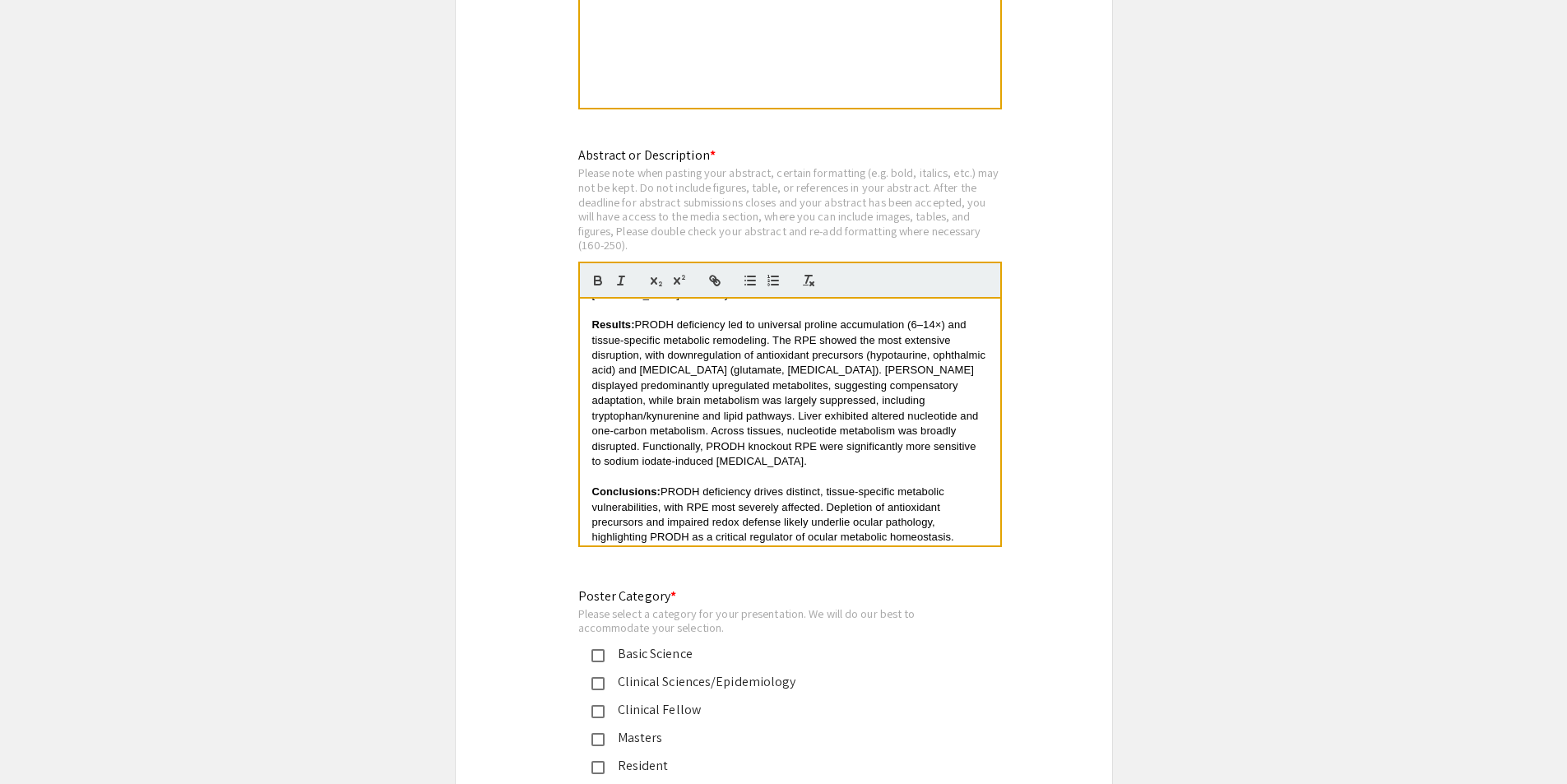
scroll to position [197, 0]
